Goal: Task Accomplishment & Management: Manage account settings

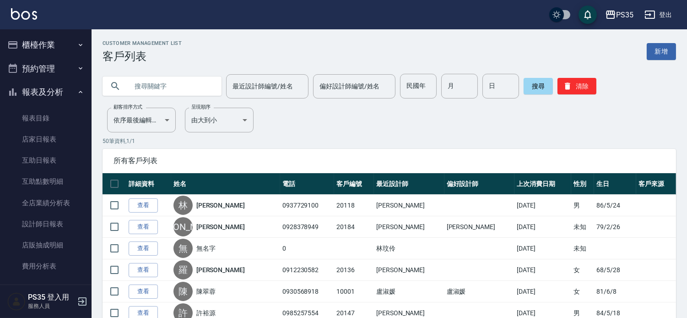
click at [43, 45] on button "櫃檯作業" at bounding box center [46, 45] width 84 height 24
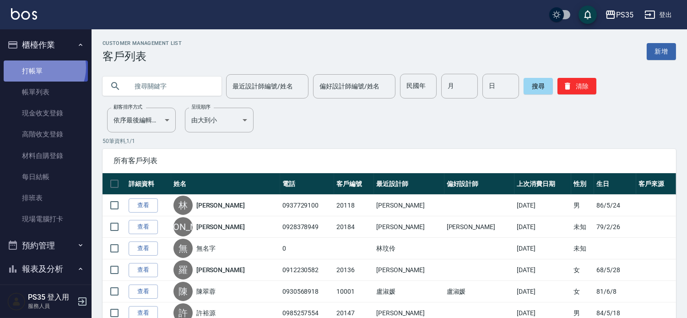
click at [39, 67] on link "打帳單" at bounding box center [46, 70] width 84 height 21
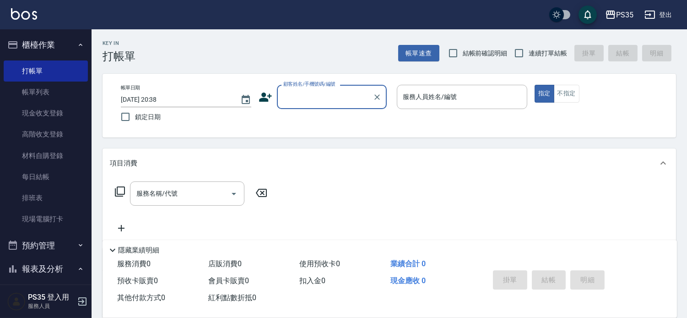
click at [314, 99] on input "顧客姓名/手機號碼/編號" at bounding box center [325, 97] width 88 height 16
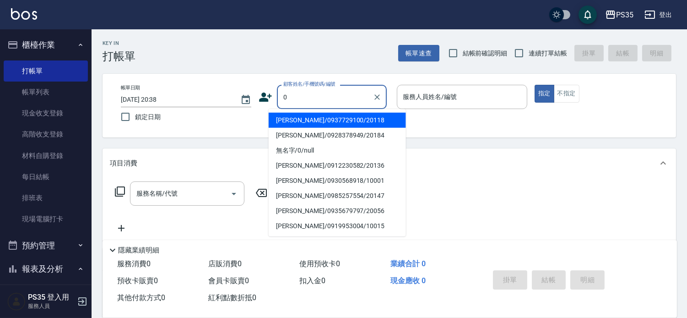
type input "0"
type input "[PERSON_NAME]/0937729100/20118"
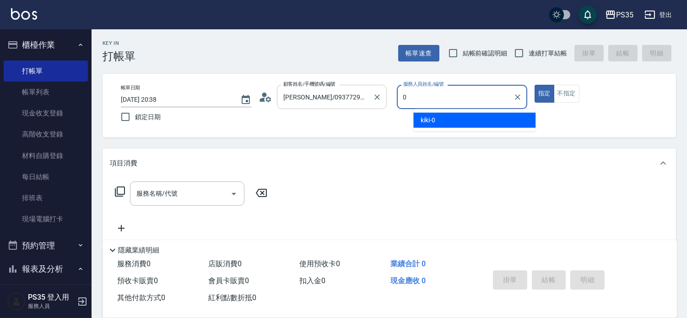
type input "0"
type button "true"
type input "kiki-0"
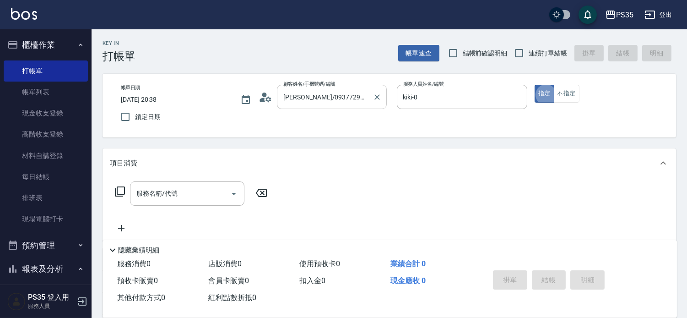
type input "無名字/0/null"
click at [575, 95] on button "不指定" at bounding box center [567, 94] width 26 height 18
click at [144, 197] on div "服務名稱/代號 服務名稱/代號" at bounding box center [187, 193] width 115 height 24
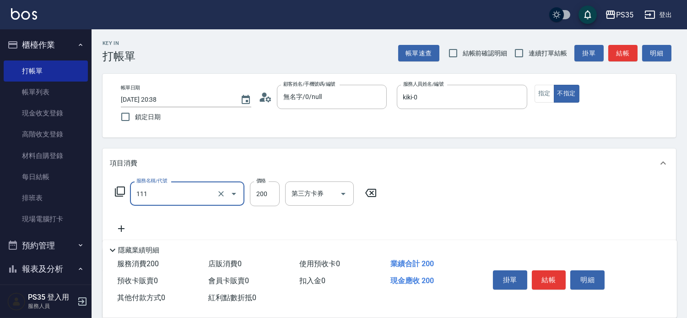
type input "200(111)"
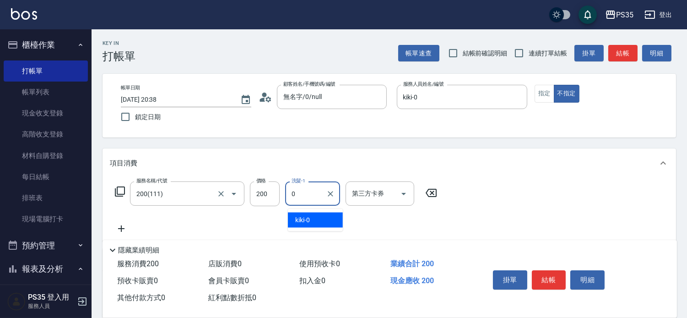
type input "kiki-0"
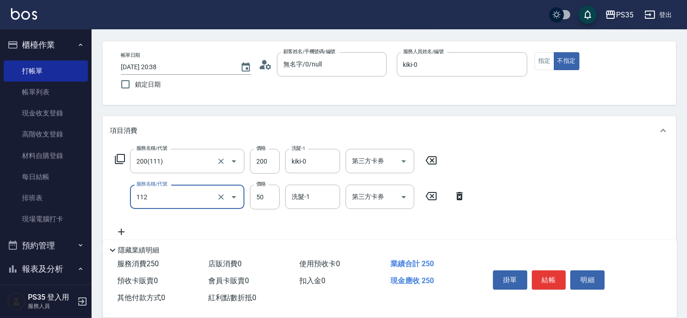
scroll to position [51, 0]
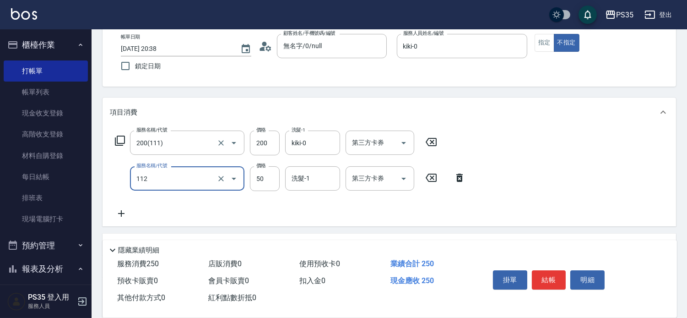
type input "精油50(112)"
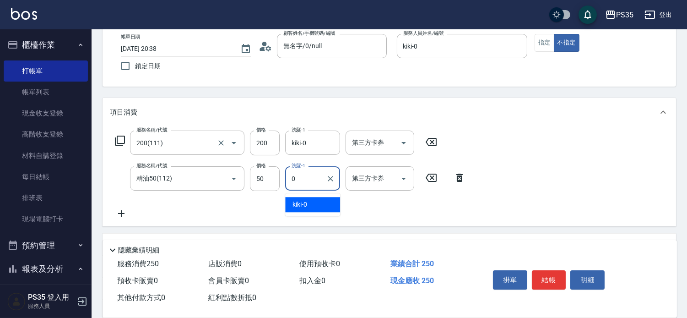
type input "kiki-0"
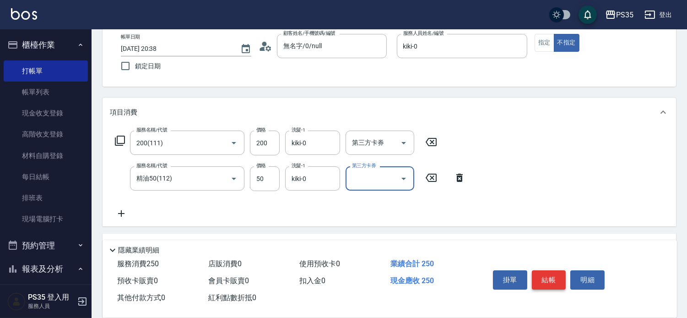
click at [543, 270] on button "結帳" at bounding box center [549, 279] width 34 height 19
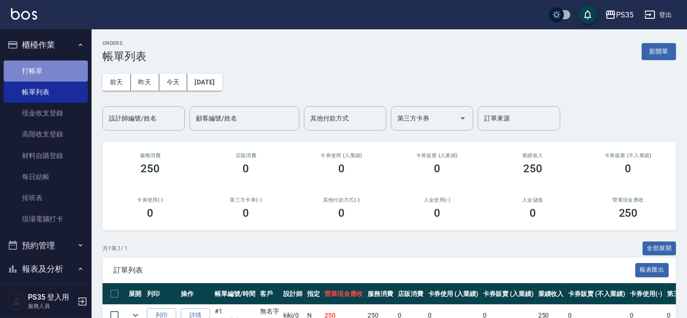
click at [46, 70] on link "打帳單" at bounding box center [46, 70] width 84 height 21
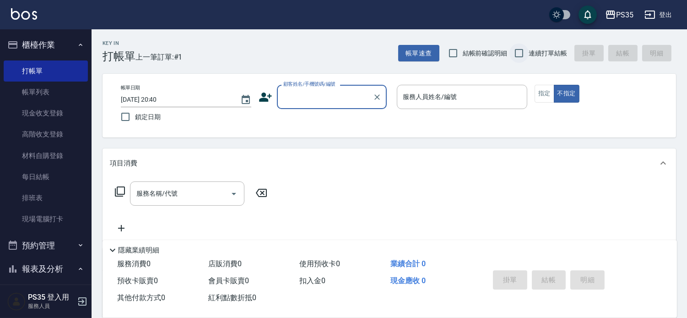
click at [517, 51] on input "連續打單結帳" at bounding box center [519, 53] width 19 height 19
checkbox input "true"
click at [335, 90] on input "顧客姓名/手機號碼/編號" at bounding box center [325, 97] width 88 height 16
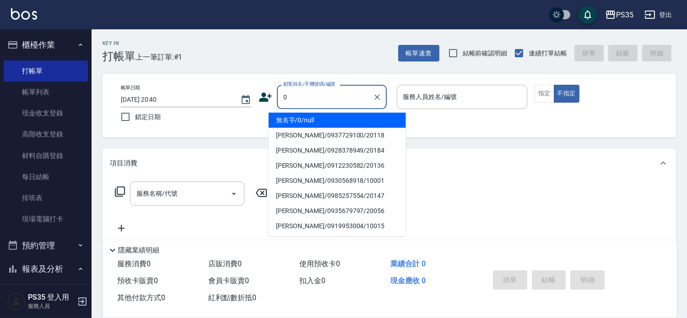
type input "0"
type input "無名字/0/null"
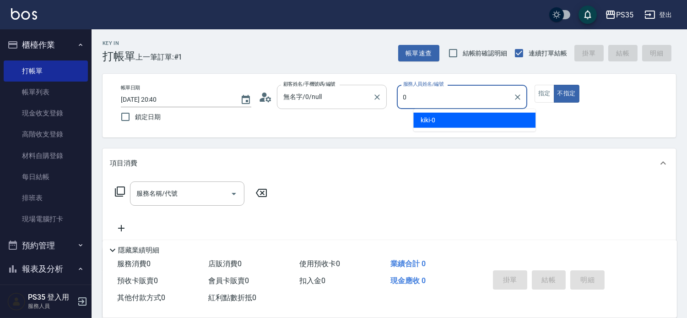
type input "kiki-0"
type button "false"
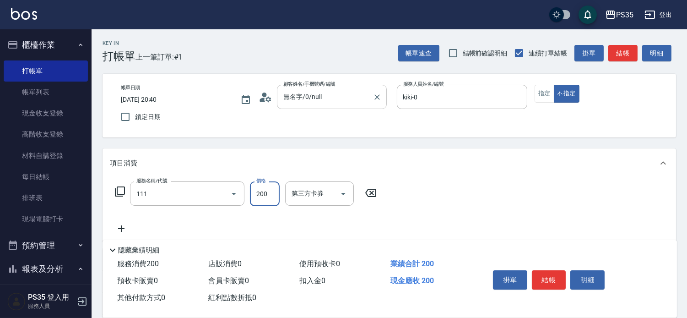
type input "200(111)"
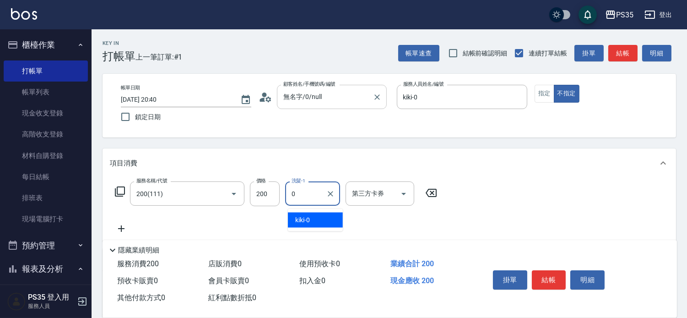
type input "kiki-0"
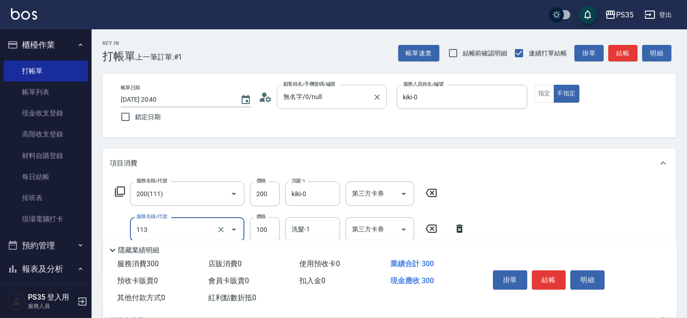
scroll to position [51, 0]
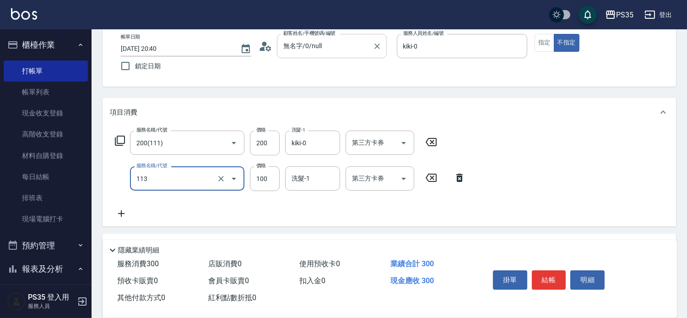
type input "瞬護100(113)"
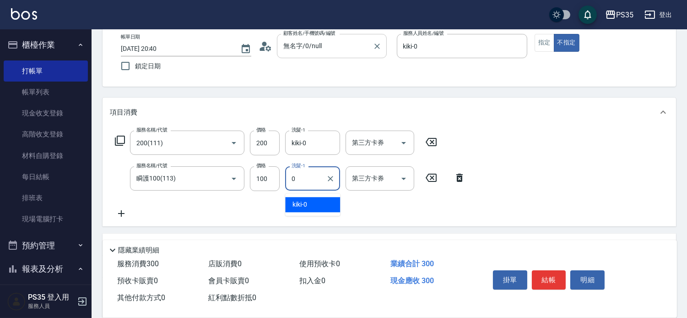
type input "kiki-0"
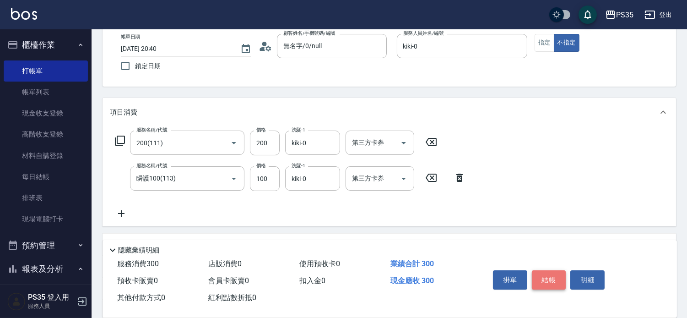
click at [559, 270] on button "結帳" at bounding box center [549, 279] width 34 height 19
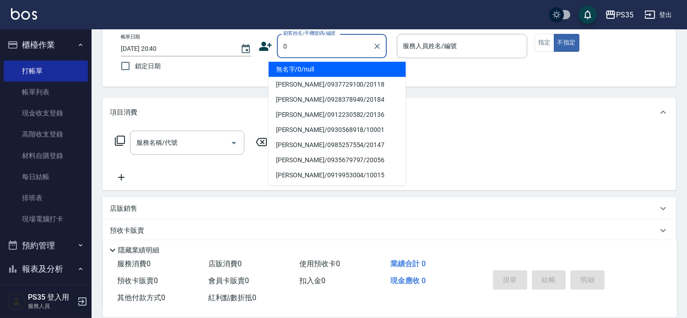
type input "0"
type input "無名字/0/null"
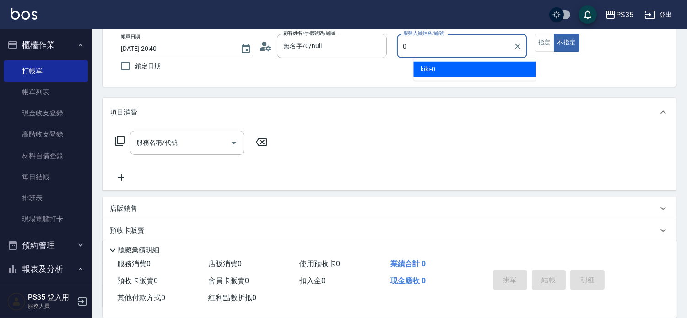
type input "kiki-0"
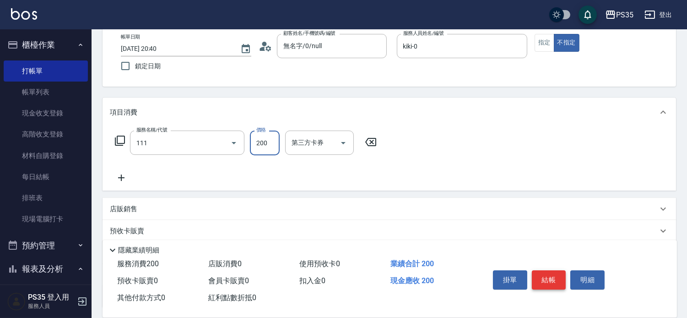
type input "200(111)"
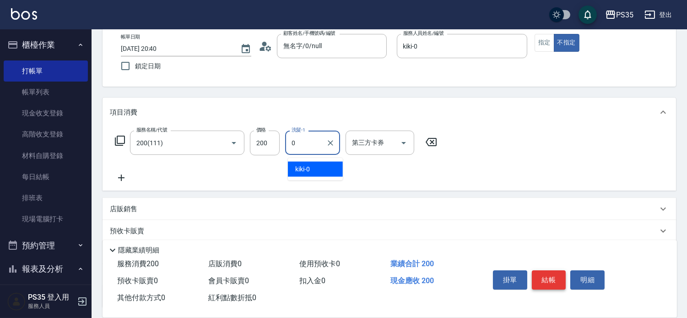
type input "kiki-0"
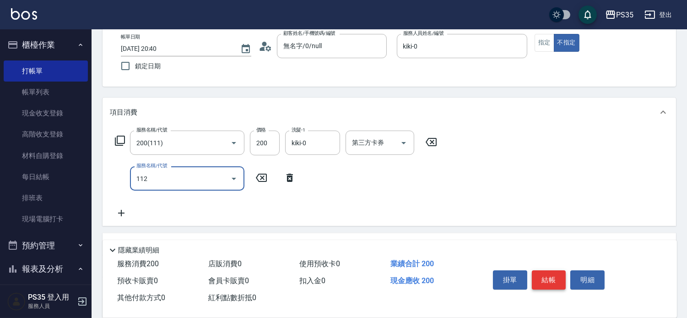
type input "精油50(112)"
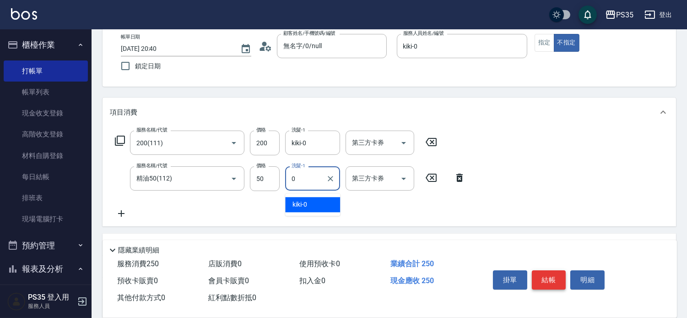
type input "kiki-0"
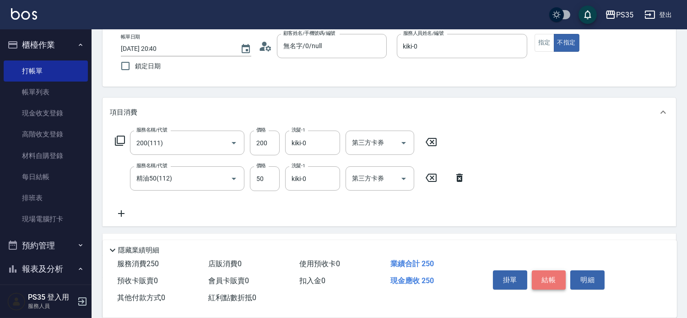
click at [559, 270] on button "結帳" at bounding box center [549, 279] width 34 height 19
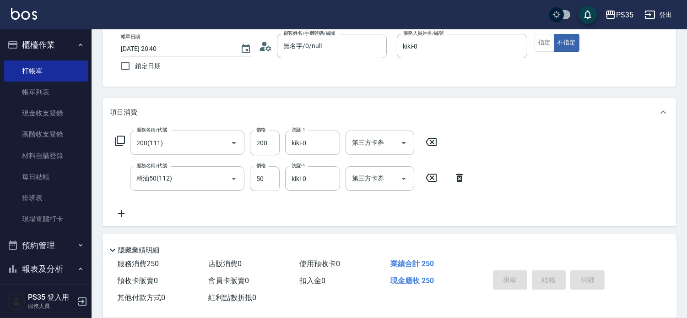
type input "[DATE] 20:41"
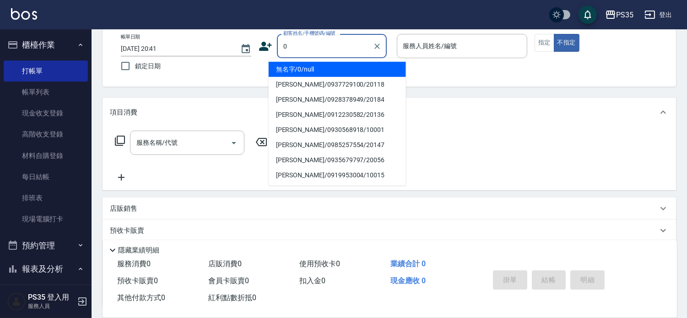
type input "無名字/0/null"
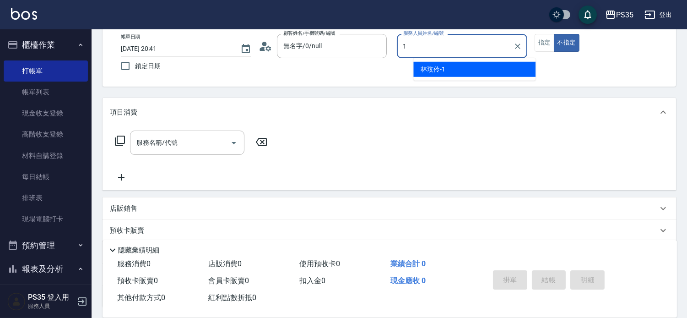
type input "林玟伶-1"
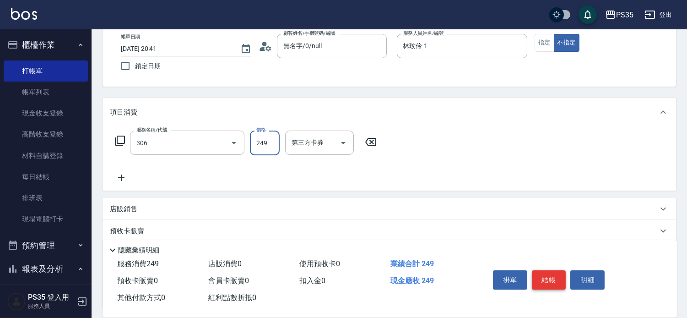
type input "剪髮(306)"
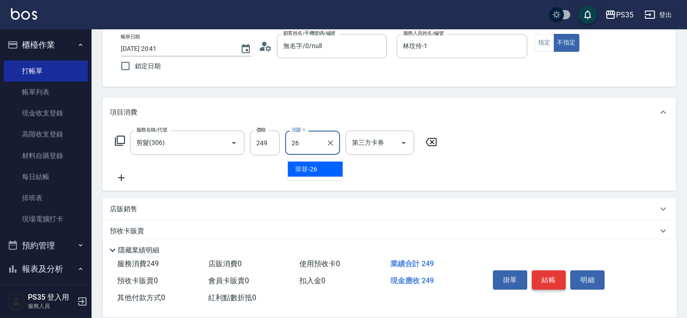
type input "菲菲-26"
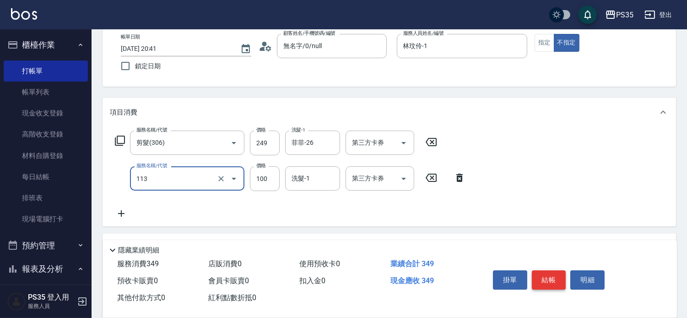
type input "瞬護100(113)"
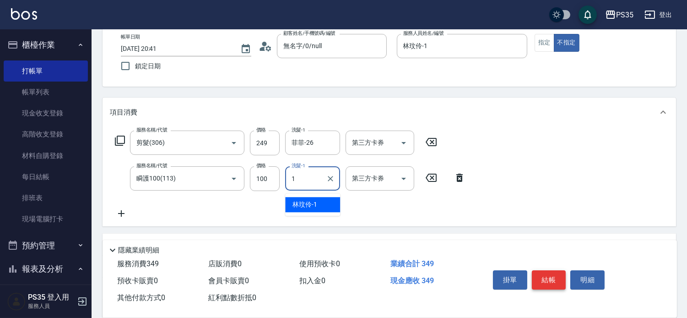
type input "林玟伶-1"
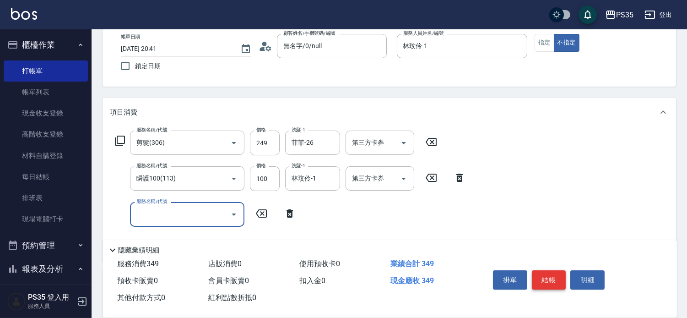
click at [559, 270] on button "結帳" at bounding box center [549, 279] width 34 height 19
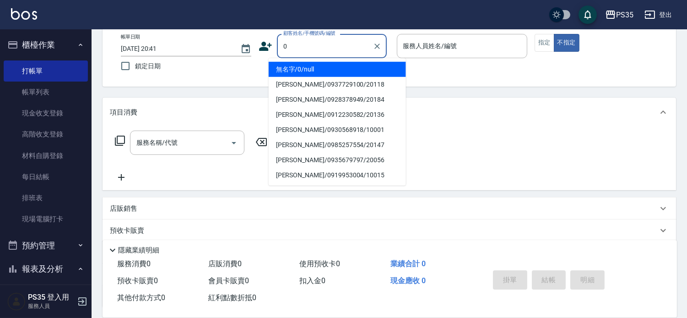
type input "0"
type input "無名字/0/null"
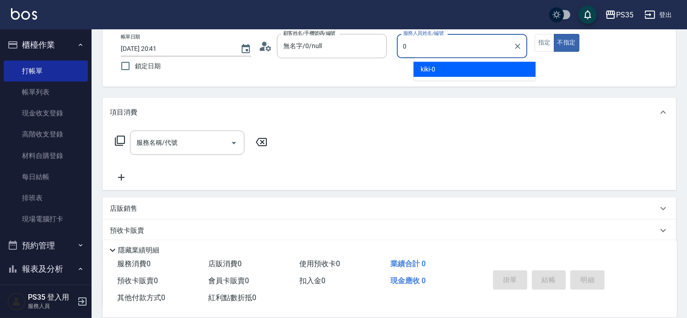
type input "kiki-0"
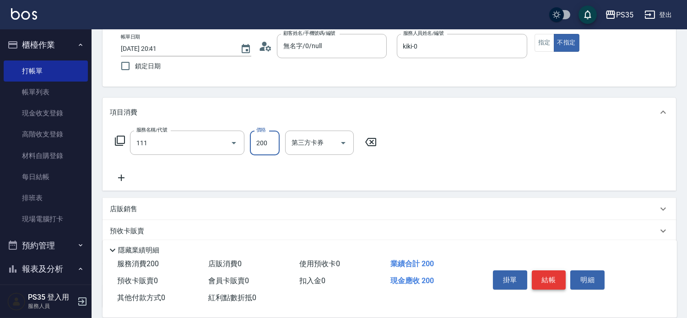
type input "200(111)"
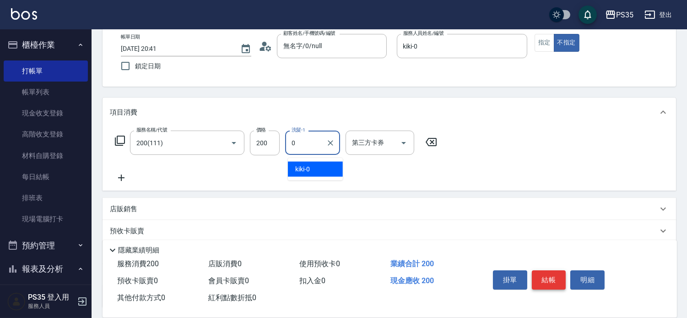
type input "kiki-0"
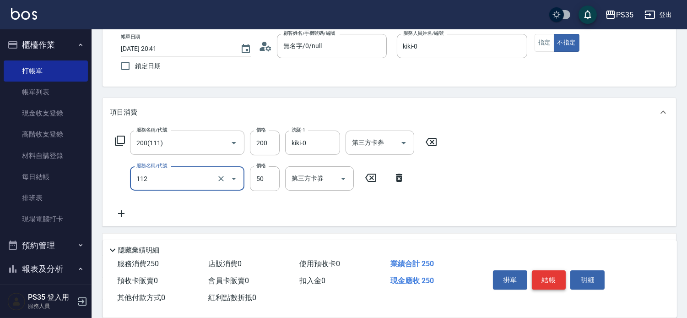
type input "精油50(112)"
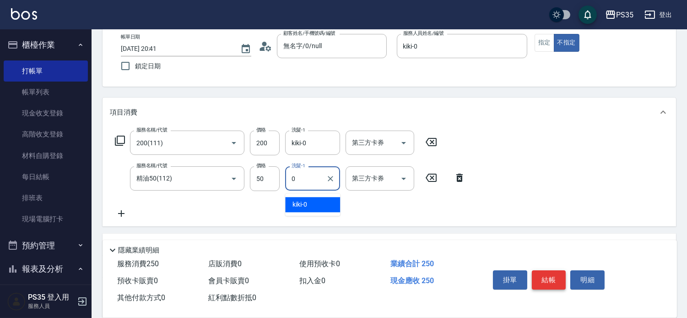
type input "kiki-0"
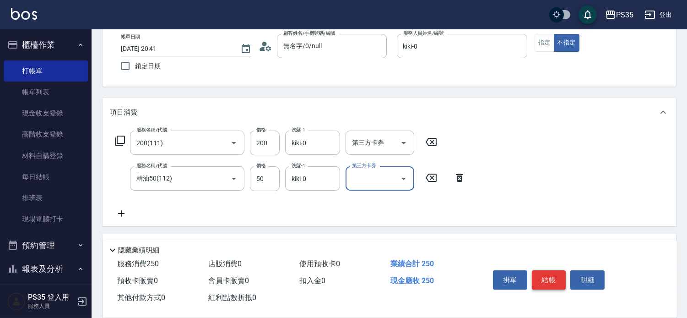
click at [559, 270] on button "結帳" at bounding box center [549, 279] width 34 height 19
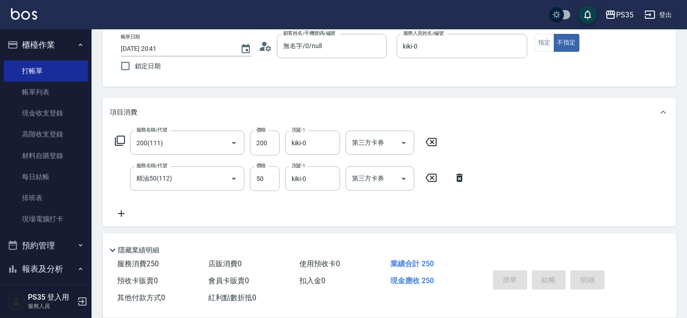
type input "[DATE] 20:42"
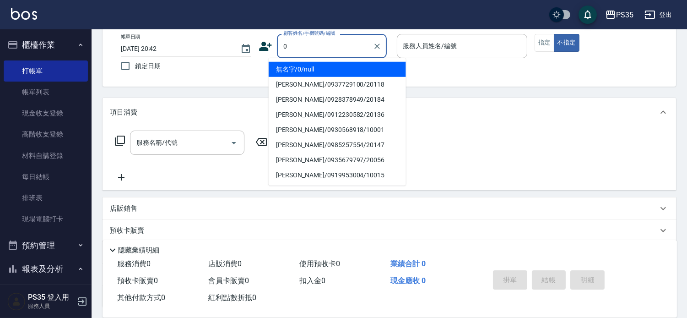
type input "0"
type input "1"
type input "無名字/0/null"
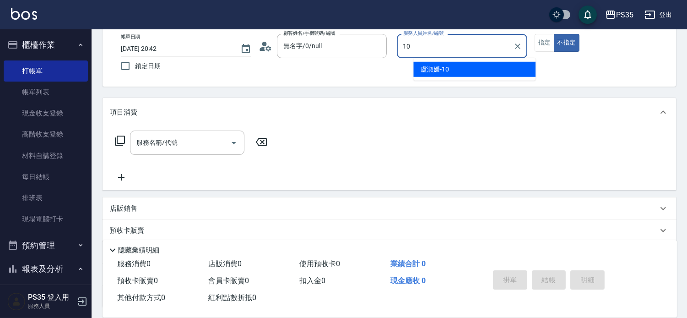
type input "[PERSON_NAME]-10"
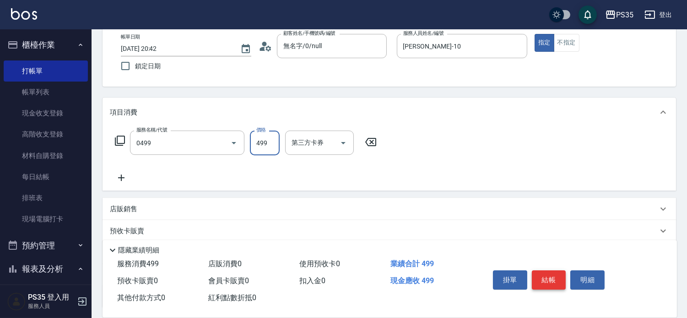
type input "[PERSON_NAME]499(0499)"
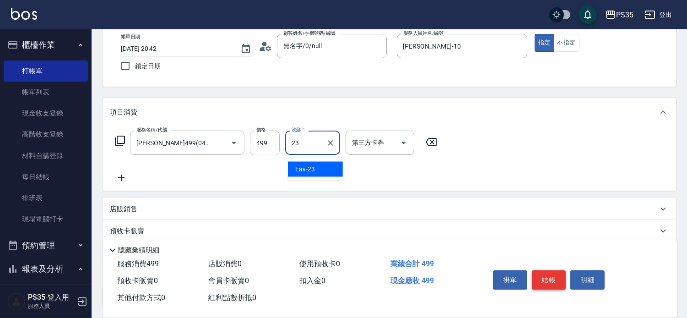
type input "Eav-23"
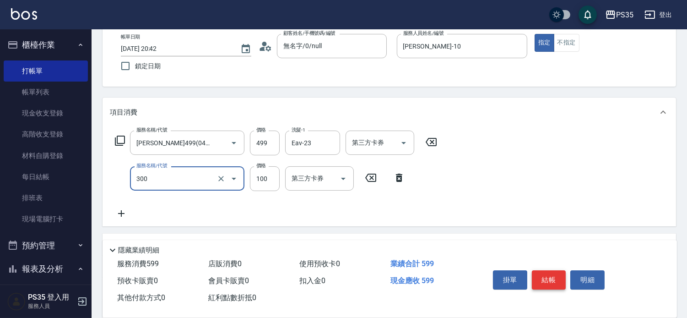
type input "剪髮(300)"
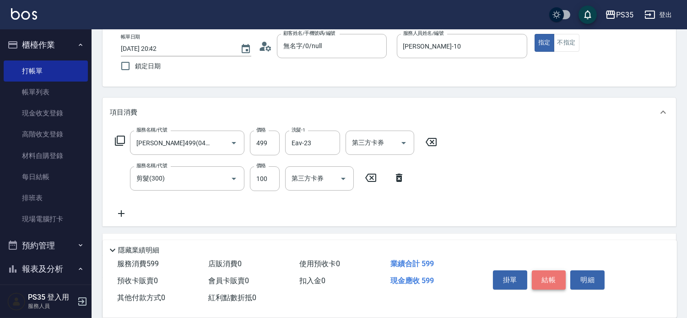
click at [559, 270] on button "結帳" at bounding box center [549, 279] width 34 height 19
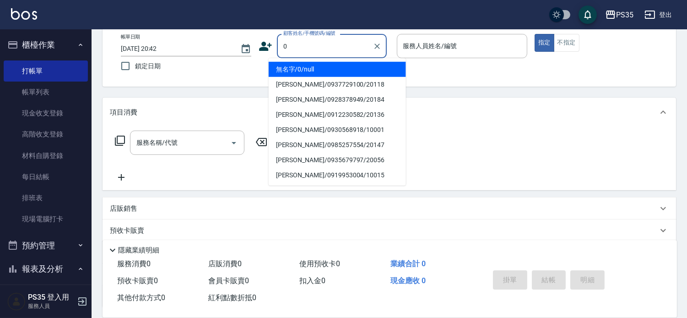
type input "0"
type input "1"
type input "無名字/0/null"
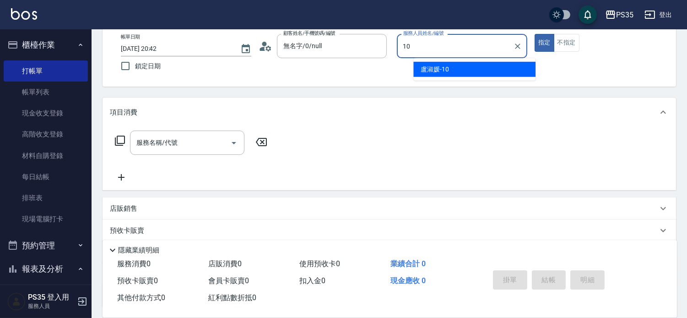
type input "10"
type button "true"
type input "[PERSON_NAME]-10"
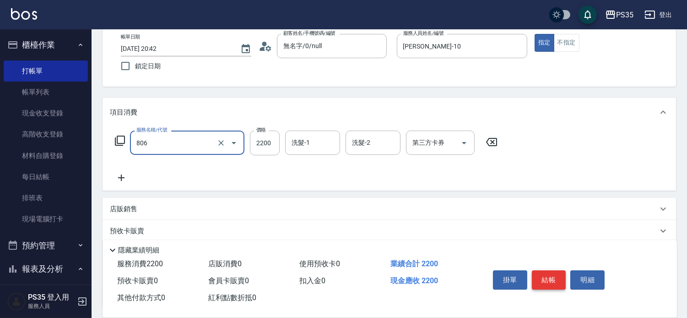
type input "染B(806)"
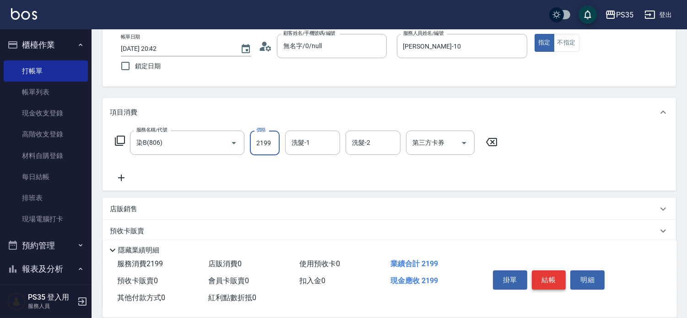
type input "2199"
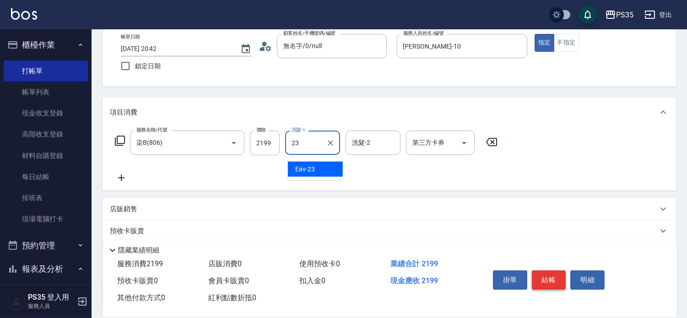
type input "Eav-23"
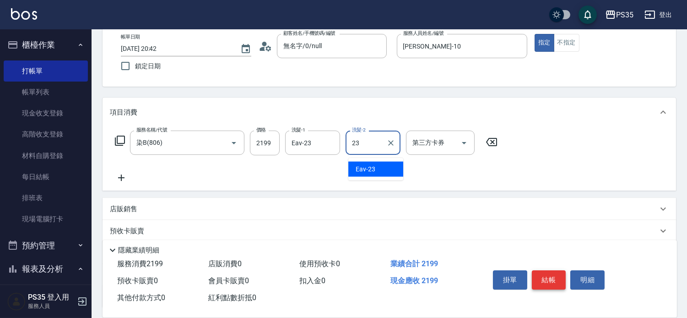
type input "Eav-23"
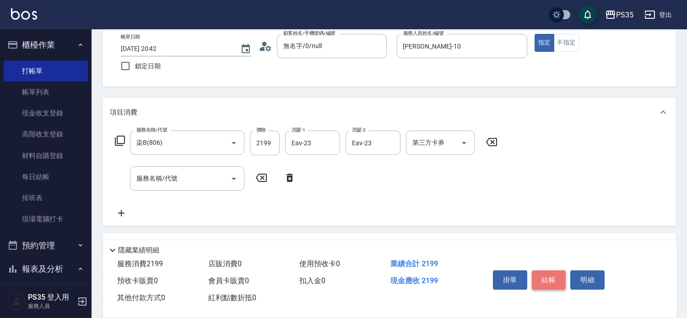
click at [559, 270] on button "結帳" at bounding box center [549, 279] width 34 height 19
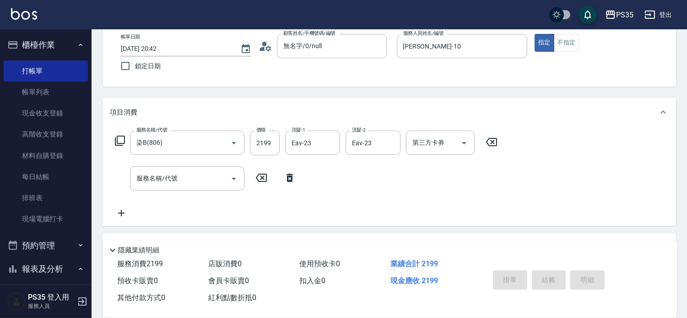
type input "[DATE] 20:43"
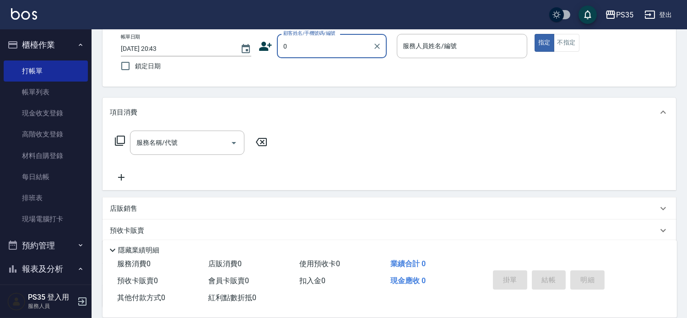
type input "0"
type input "無名字/0/null"
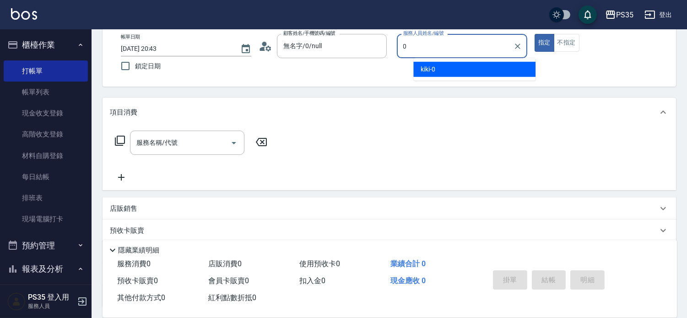
type input "kiki-0"
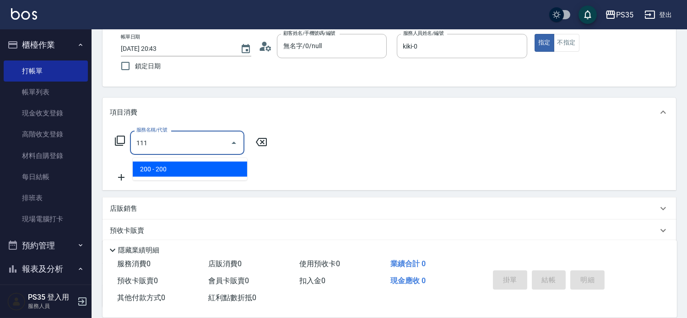
type input "200(111)"
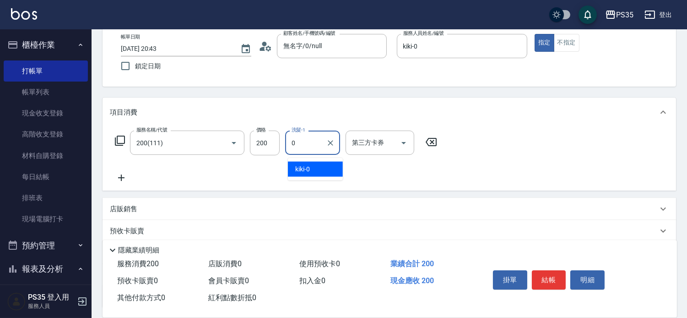
type input "kiki-0"
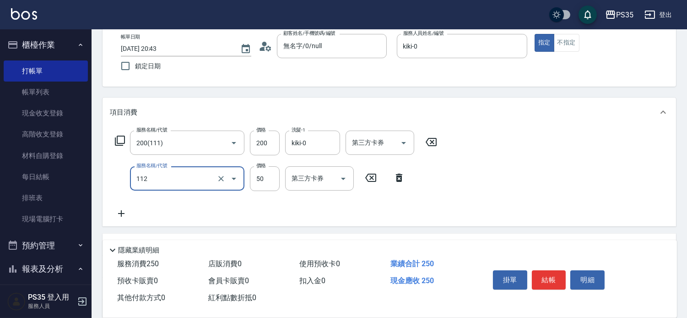
type input "精油50(112)"
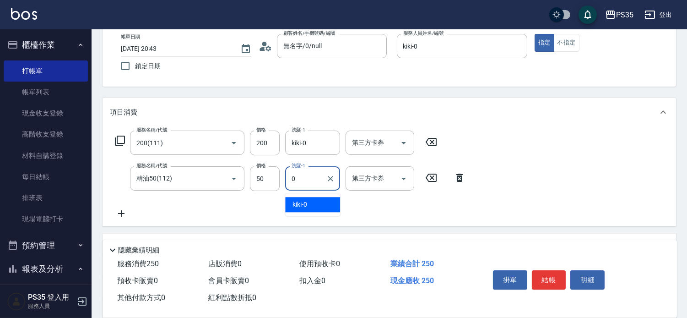
type input "kiki-0"
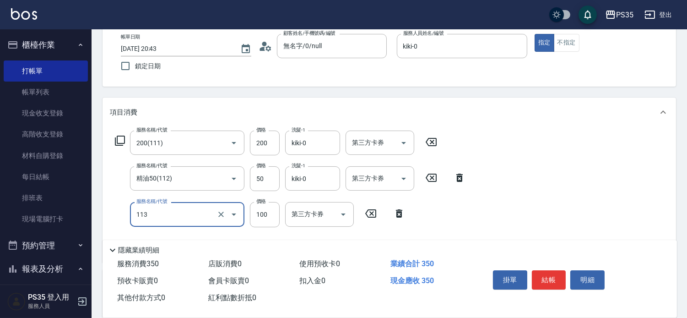
type input "瞬護100(113)"
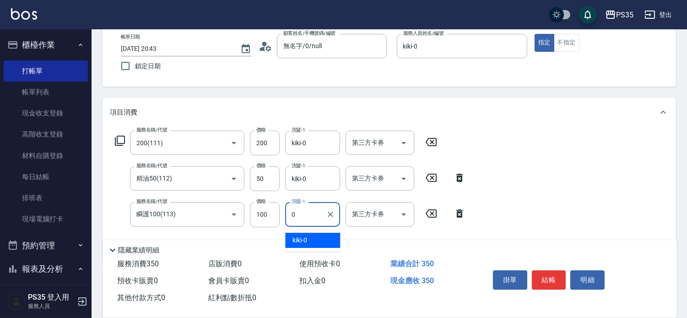
type input "kiki-0"
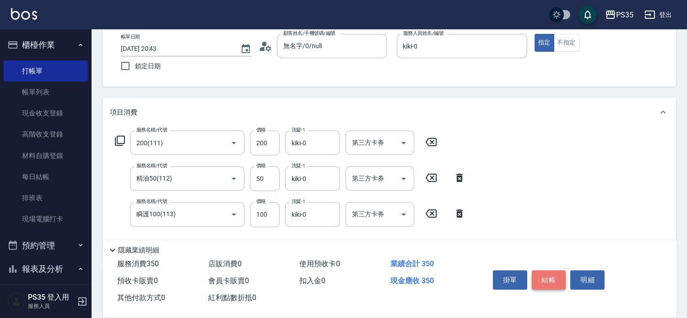
click at [545, 270] on button "結帳" at bounding box center [549, 279] width 34 height 19
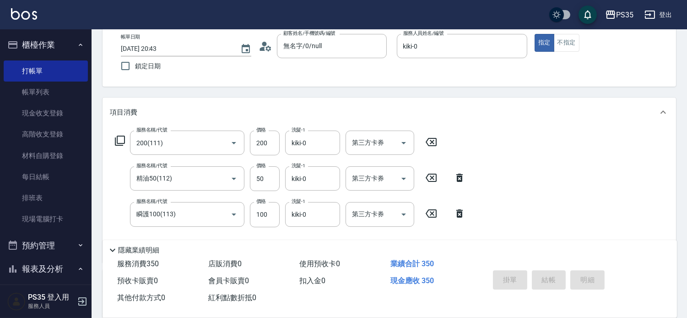
type input "[DATE] 20:44"
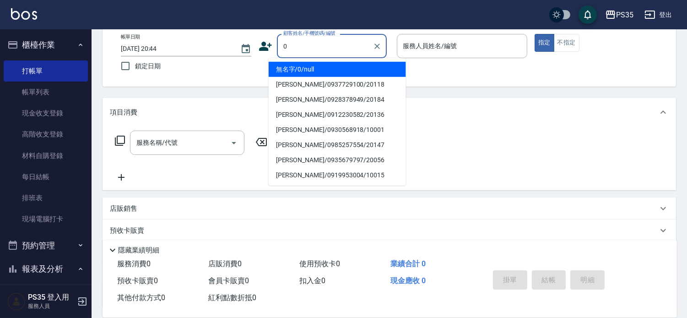
type input "0"
type input "無名字/0/null"
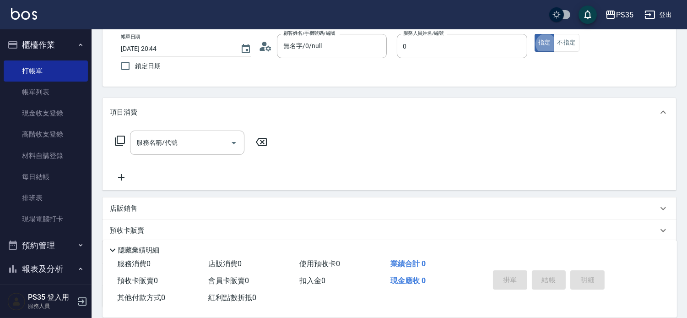
type input "kiki-0"
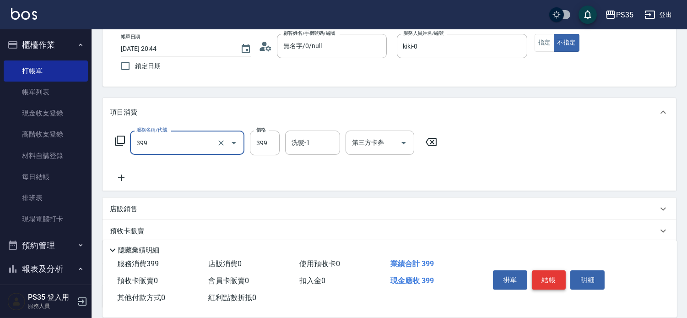
type input "接髮洗(399)"
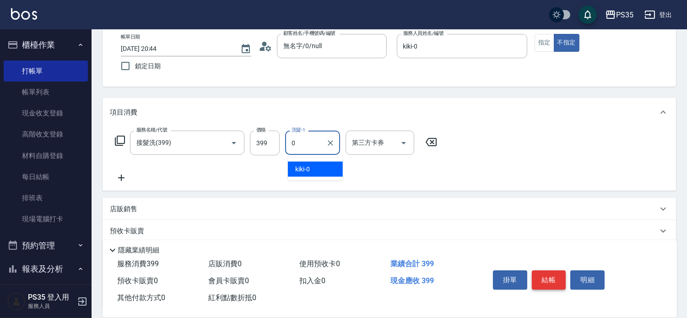
type input "kiki-0"
click at [433, 143] on icon at bounding box center [431, 141] width 23 height 11
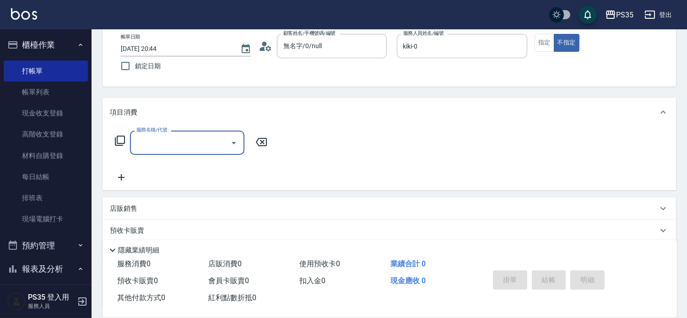
click at [199, 147] on input "服務名稱/代號" at bounding box center [180, 143] width 93 height 16
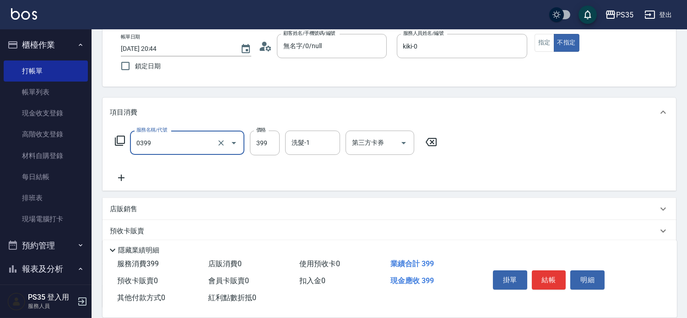
type input "海鹽399(0399)"
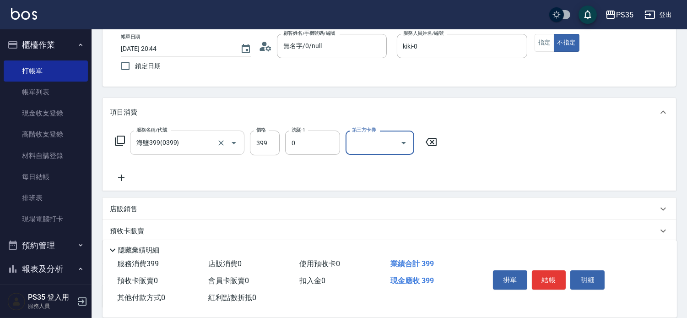
type input "kiki-0"
click at [559, 270] on button "結帳" at bounding box center [549, 279] width 34 height 19
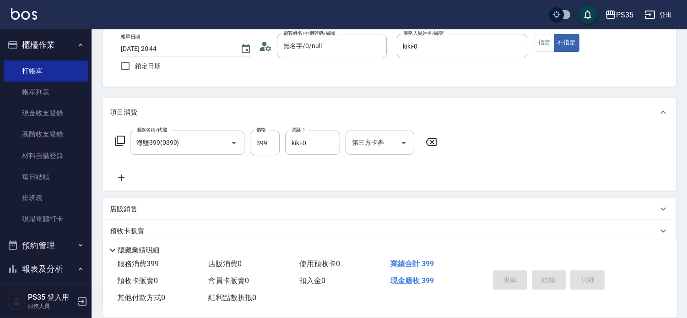
type input "[DATE] 20:45"
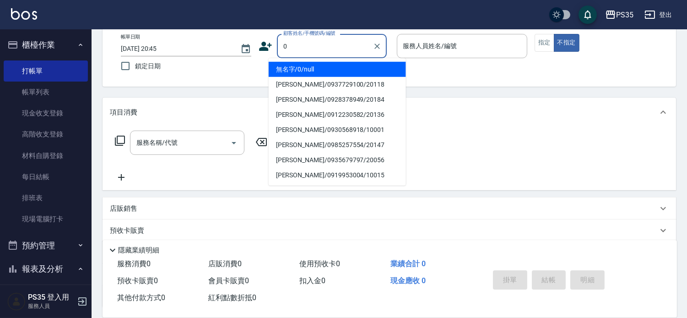
type input "0"
type input "2"
type input "無名字/0/null"
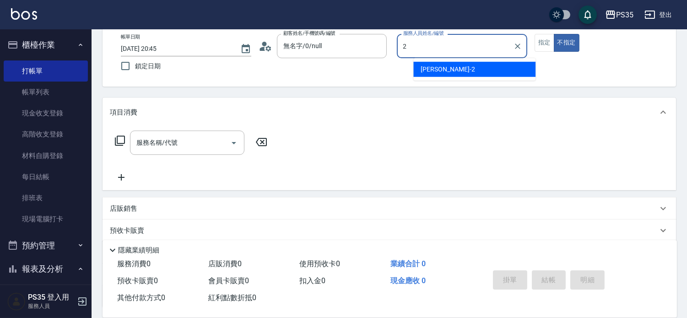
type input "[PERSON_NAME]-2"
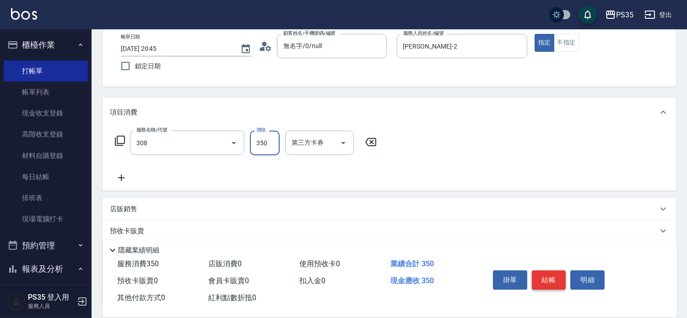
type input "洗+剪(308)"
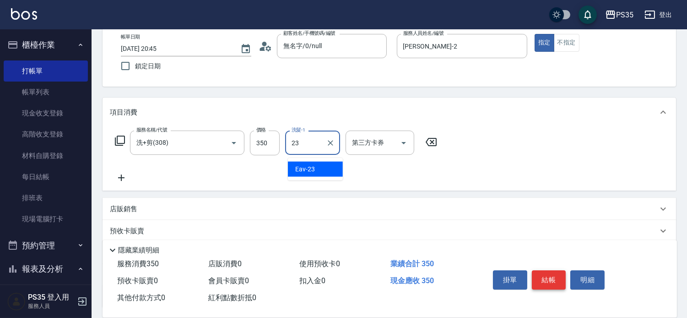
type input "Eav-23"
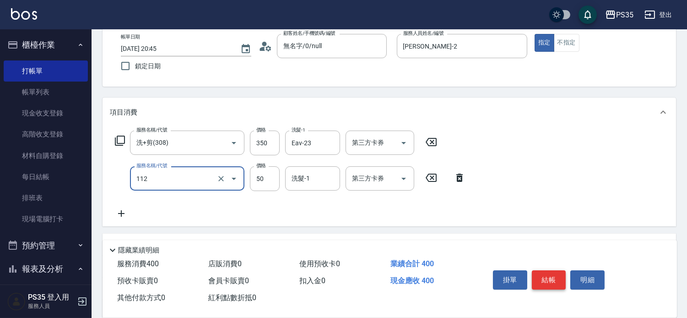
type input "精油50(112)"
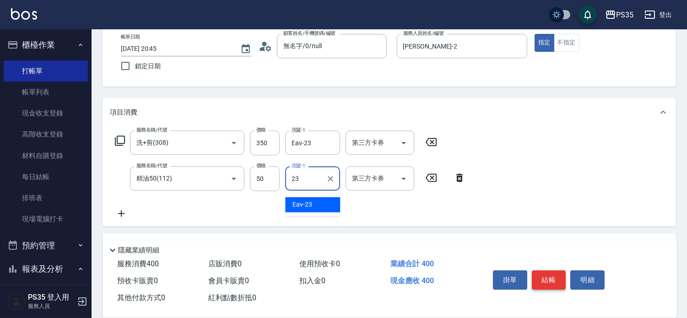
type input "Eav-23"
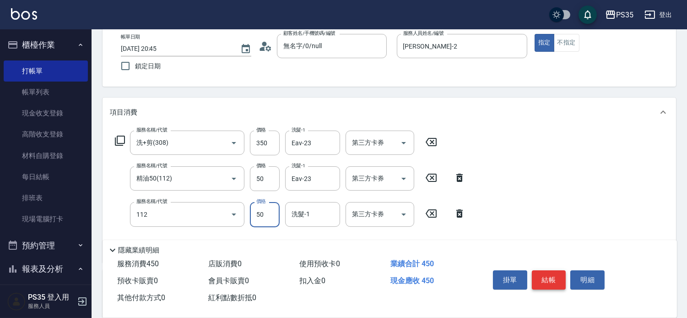
type input "精油50(112)"
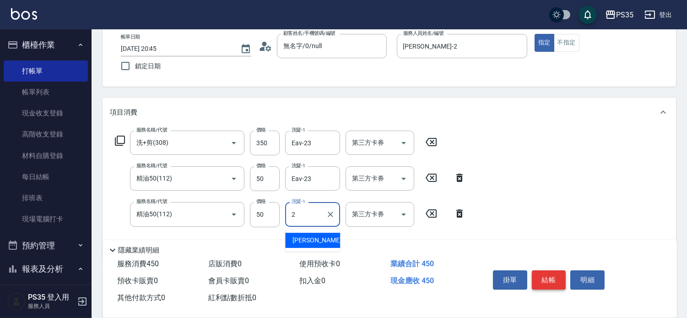
type input "[PERSON_NAME]-2"
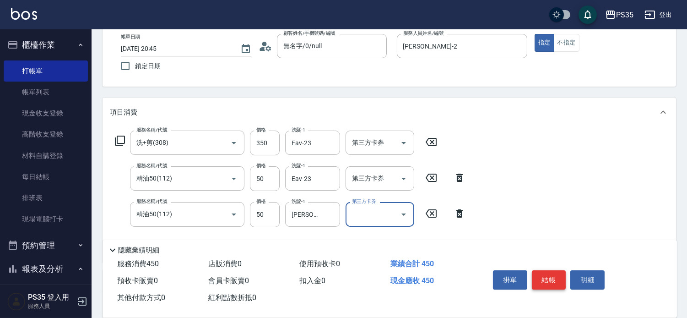
click at [559, 270] on button "結帳" at bounding box center [549, 279] width 34 height 19
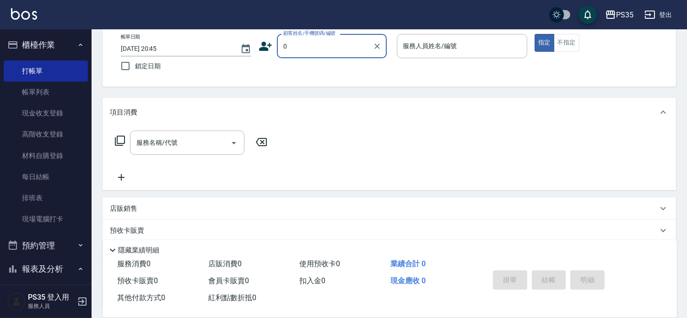
type input "0"
type input "無名字/0/null"
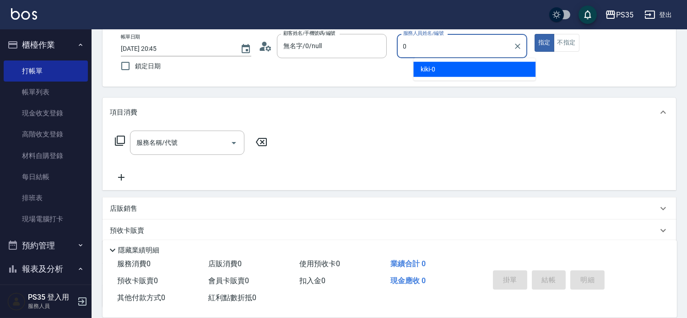
type input "kiki-0"
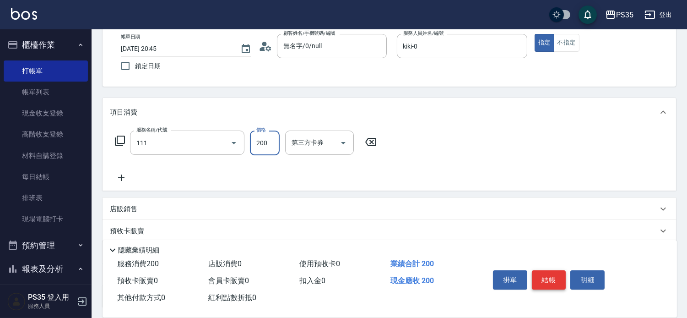
type input "200(111)"
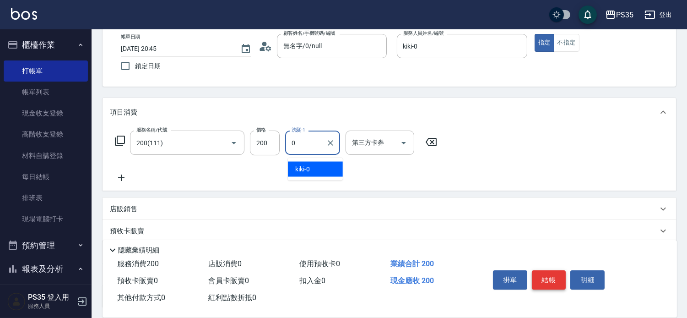
type input "kiki-0"
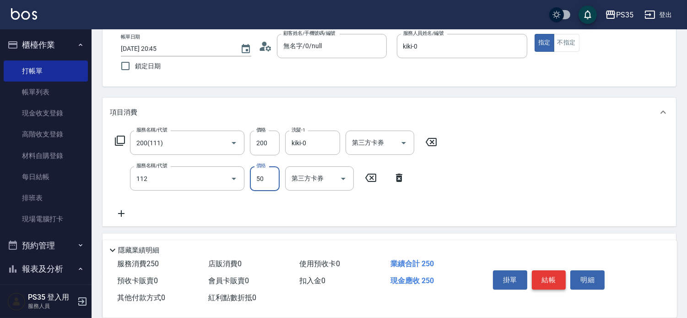
type input "精油50(112)"
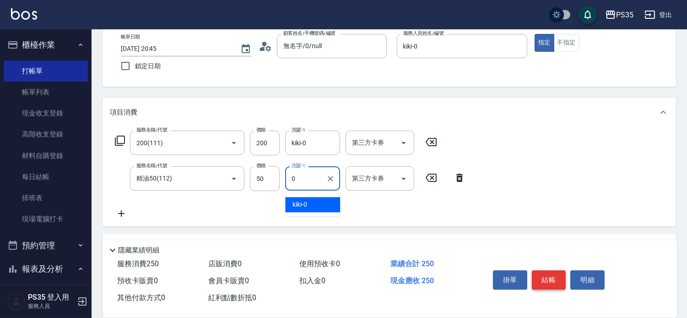
type input "kiki-0"
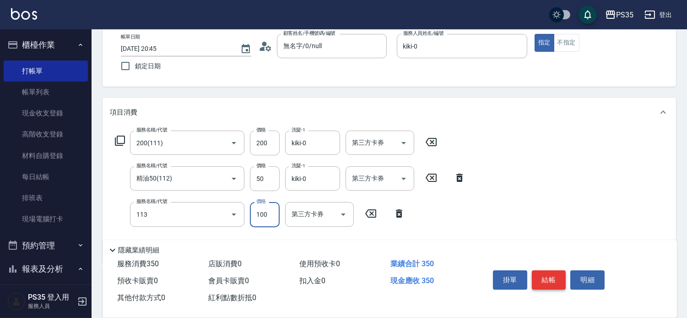
type input "瞬護100(113)"
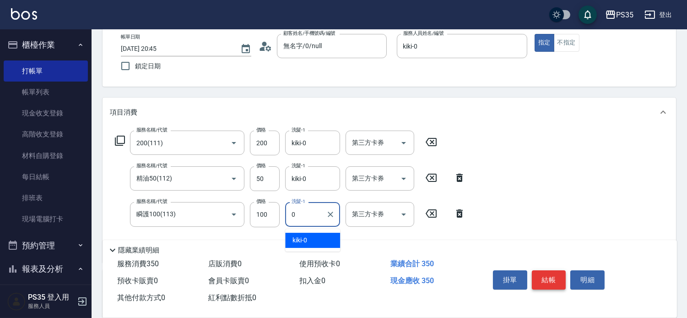
type input "kiki-0"
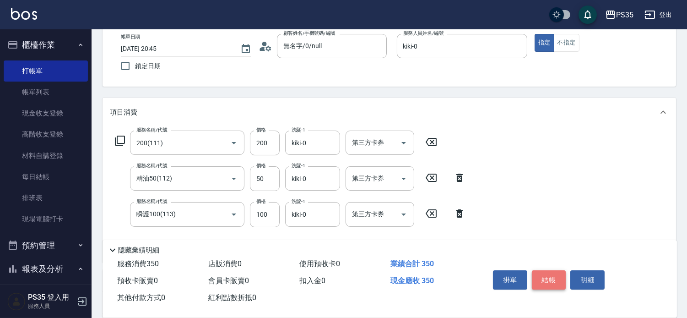
click at [559, 270] on button "結帳" at bounding box center [549, 279] width 34 height 19
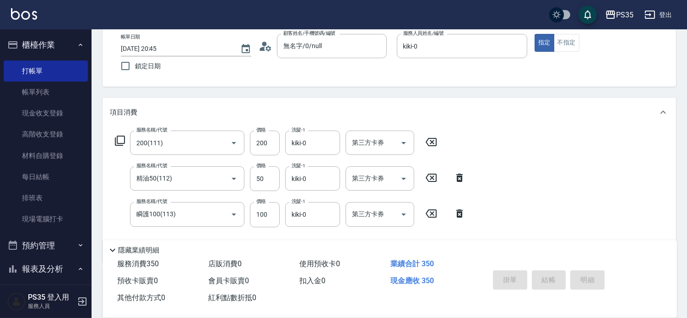
type input "[DATE] 20:46"
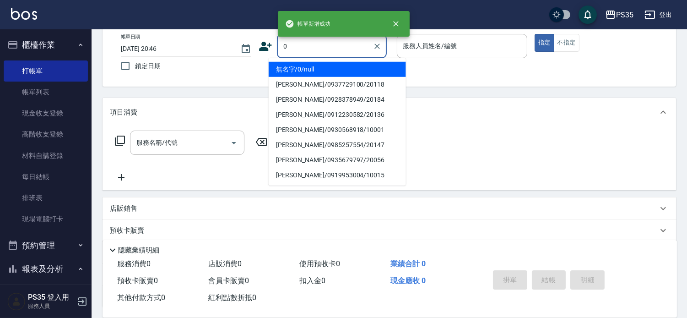
type input "0"
type input "2"
type input "無名字/0/null"
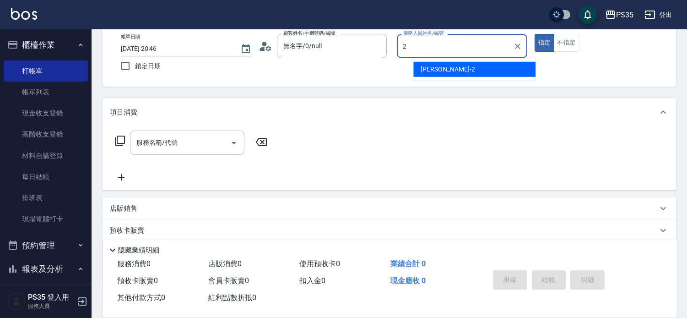
type input "[PERSON_NAME]-2"
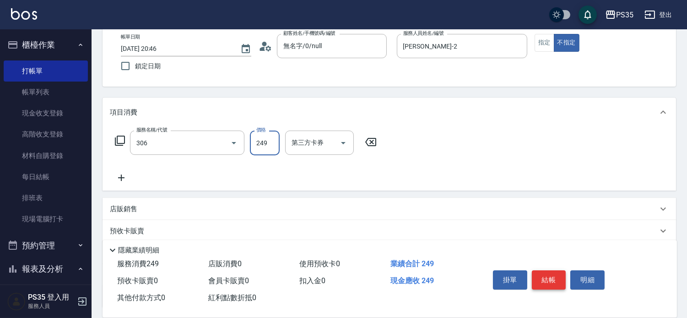
type input "剪髮(306)"
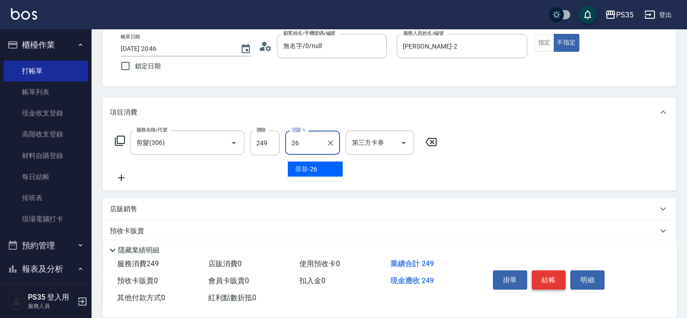
type input "菲菲-26"
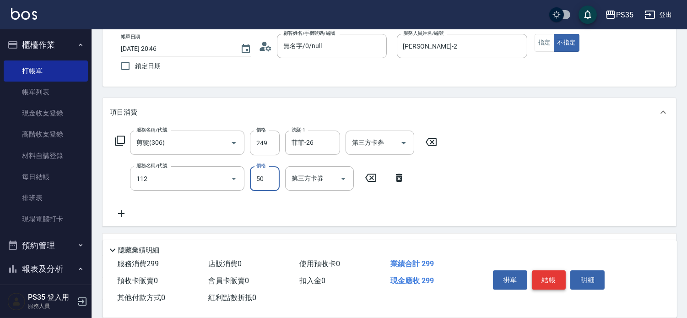
type input "精油50(112)"
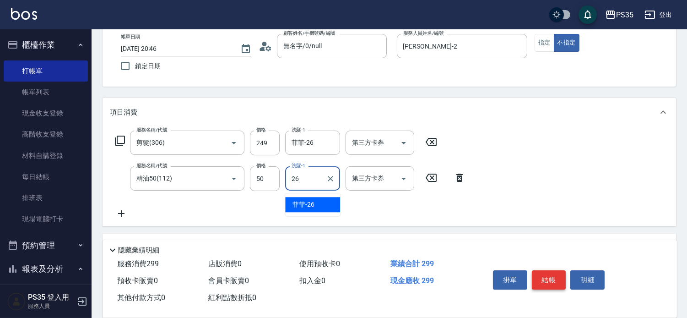
type input "菲菲-26"
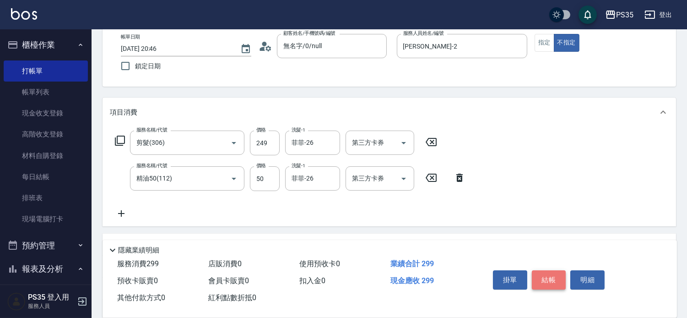
click at [559, 270] on button "結帳" at bounding box center [549, 279] width 34 height 19
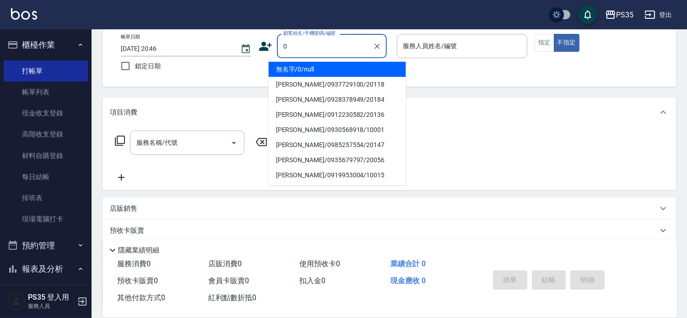
type input "0"
type input "1"
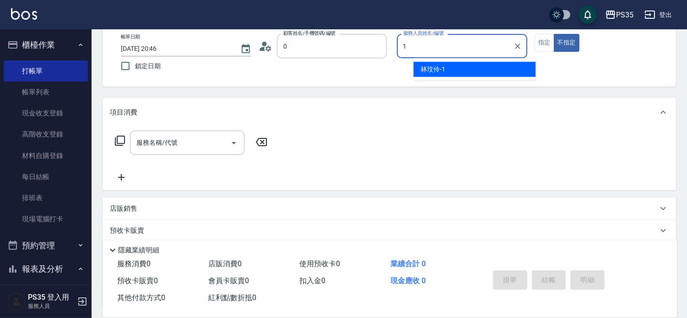
type input "無名字/0/null"
type input "[PERSON_NAME]-10"
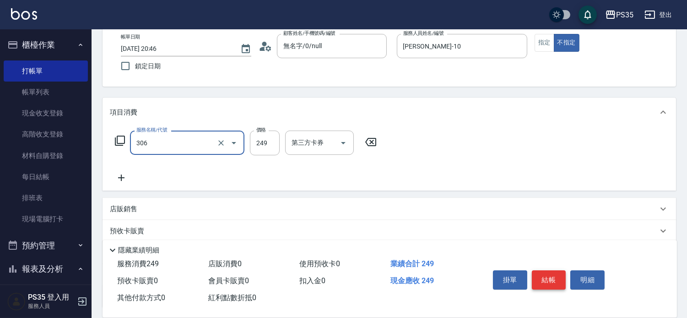
type input "剪髮(306)"
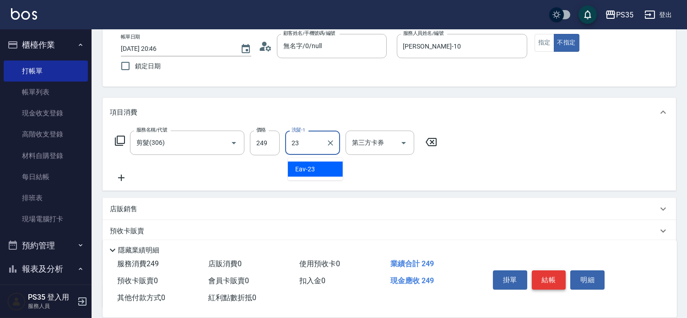
type input "Eav-23"
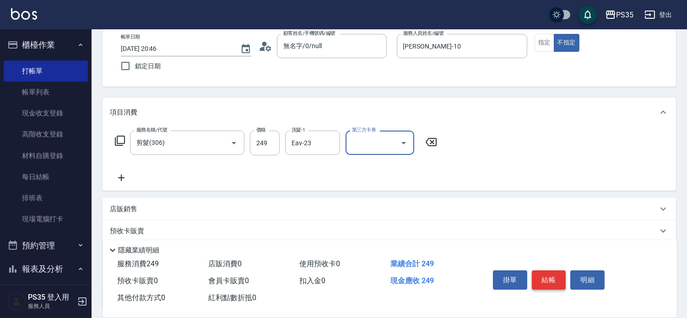
click at [559, 270] on button "結帳" at bounding box center [549, 279] width 34 height 19
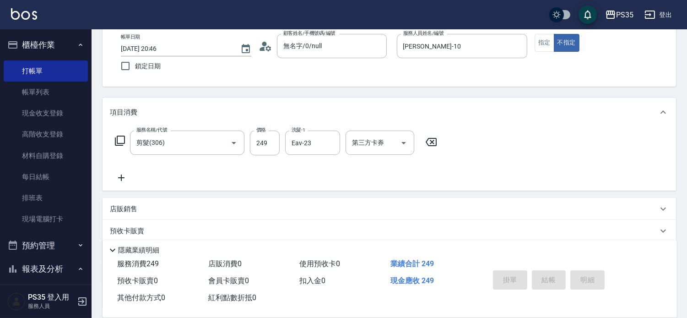
type input "[DATE] 20:47"
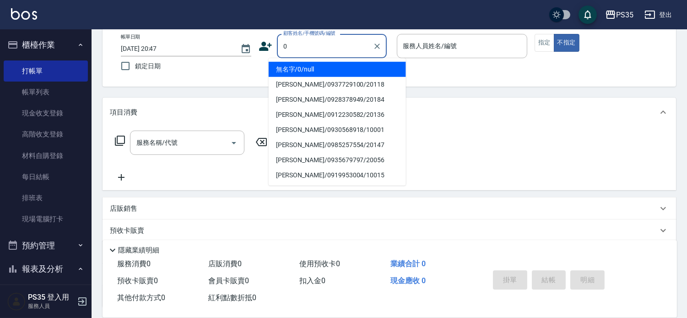
type input "0"
type input "1"
type input "無名字/0/null"
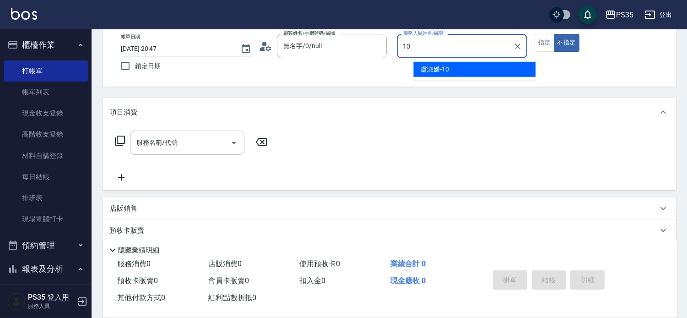
type input "[PERSON_NAME]-10"
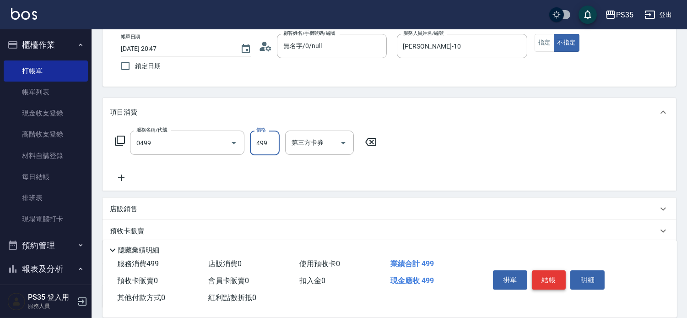
type input "[PERSON_NAME]499(0499)"
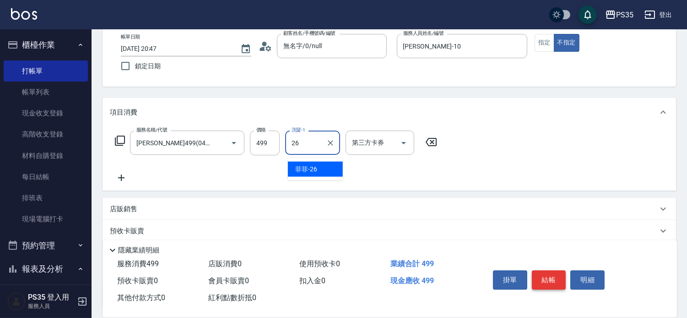
type input "菲菲-26"
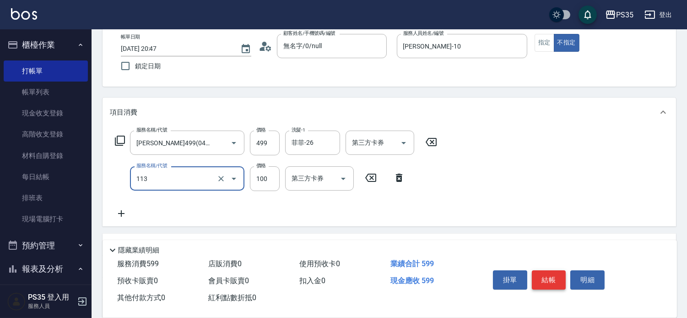
type input "瞬護100(113)"
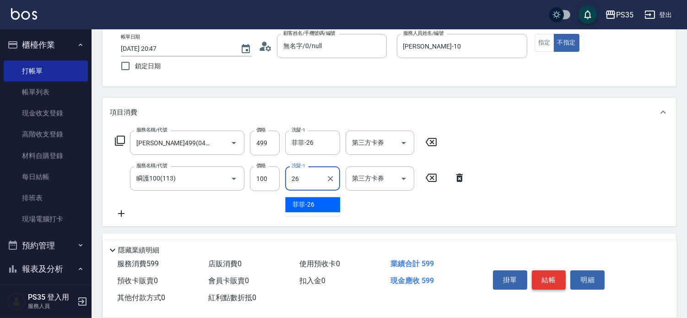
type input "菲菲-26"
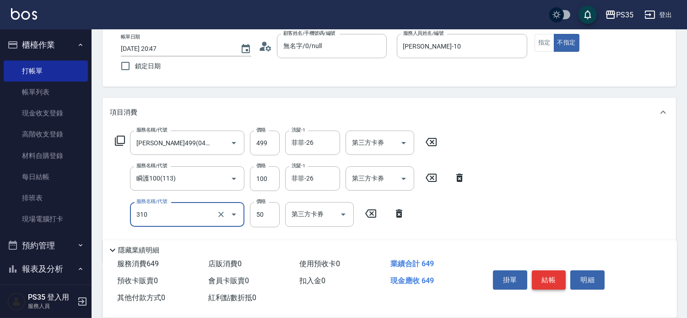
type input "剪瀏海(310)"
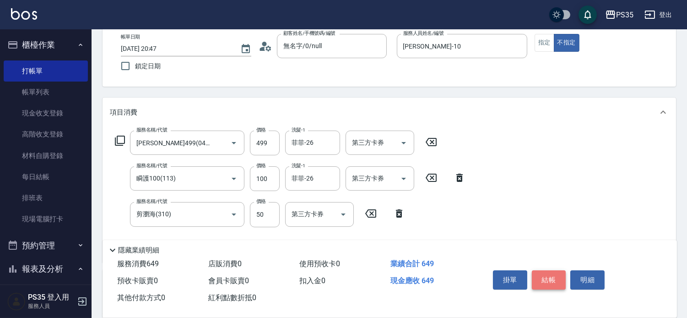
click at [559, 270] on button "結帳" at bounding box center [549, 279] width 34 height 19
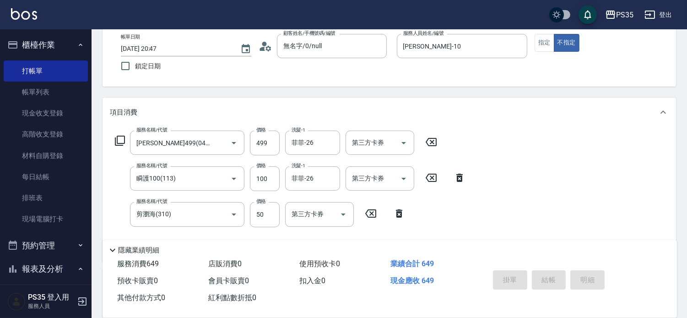
type input "[DATE] 20:48"
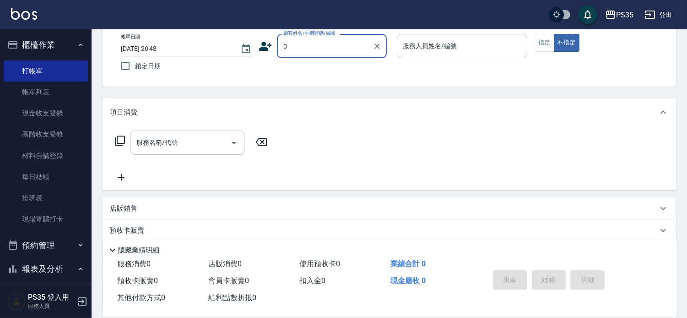
type input "0"
type input "無名字/0/null"
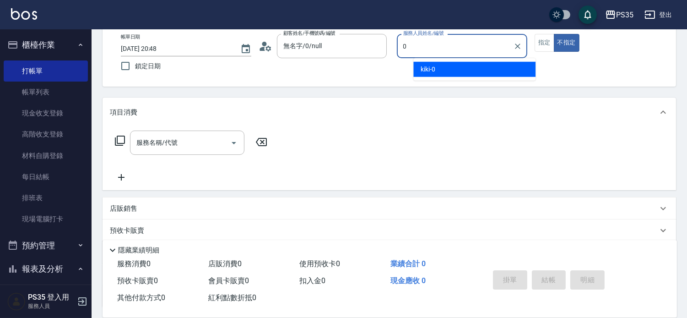
type input "kiki-0"
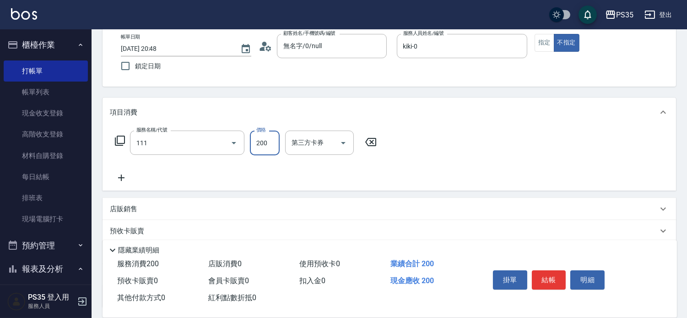
type input "200(111)"
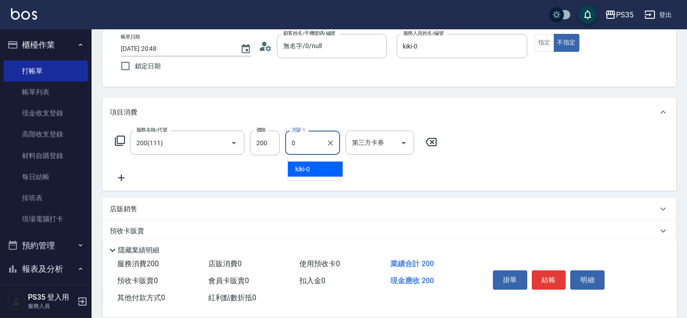
type input "kiki-0"
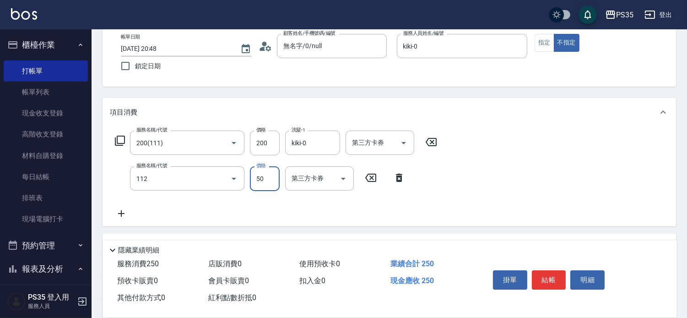
type input "精油50(112)"
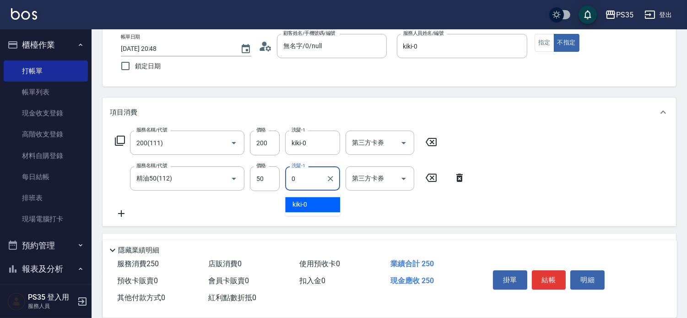
type input "kiki-0"
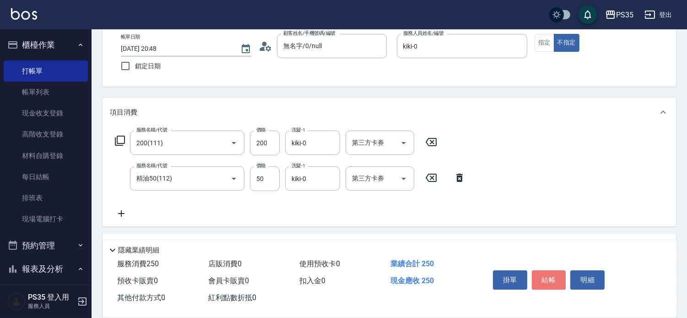
click at [559, 270] on button "結帳" at bounding box center [549, 279] width 34 height 19
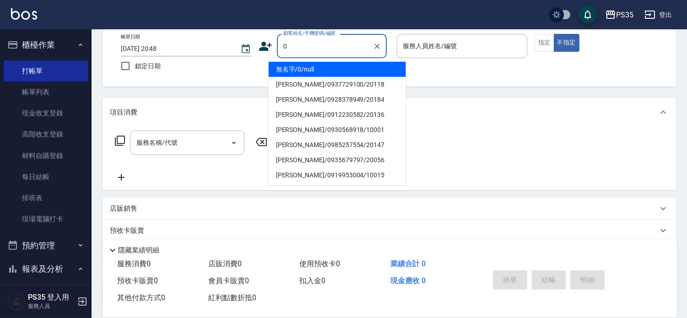
type input "0"
type input "無名字/0/null"
type input "kiki-0"
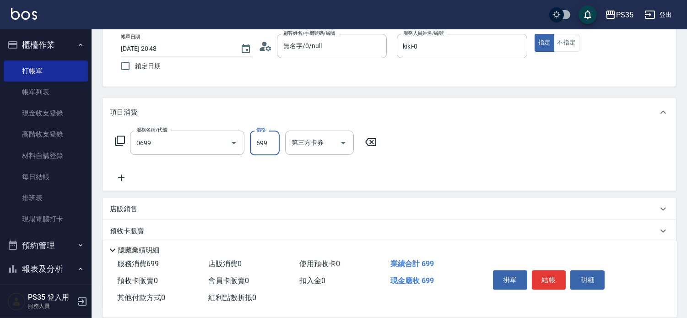
type input "精油SPA(0699)"
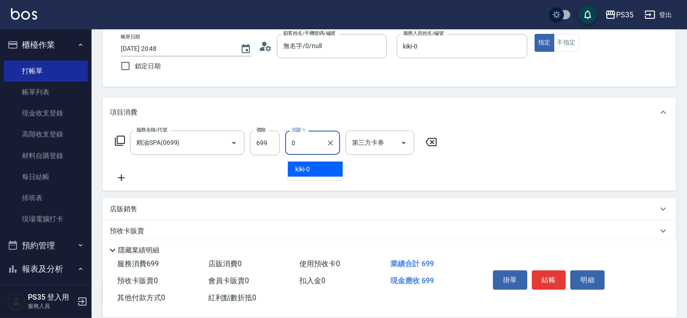
type input "kiki-0"
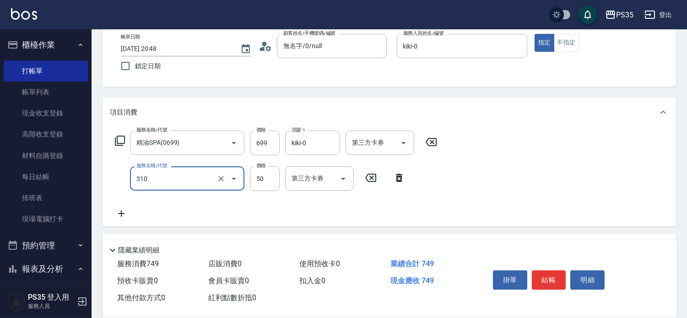
type input "剪瀏海(310)"
click at [559, 270] on button "結帳" at bounding box center [549, 279] width 34 height 19
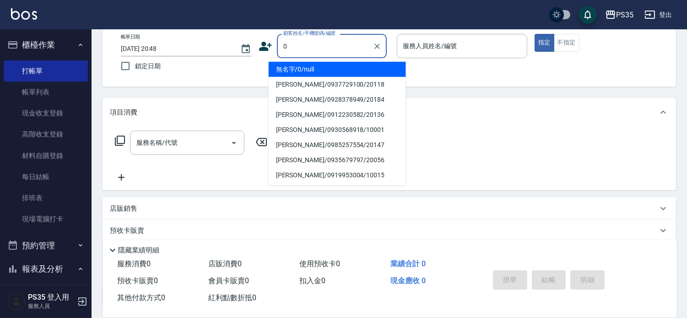
type input "0"
type input "1"
type input "無名字/0/null"
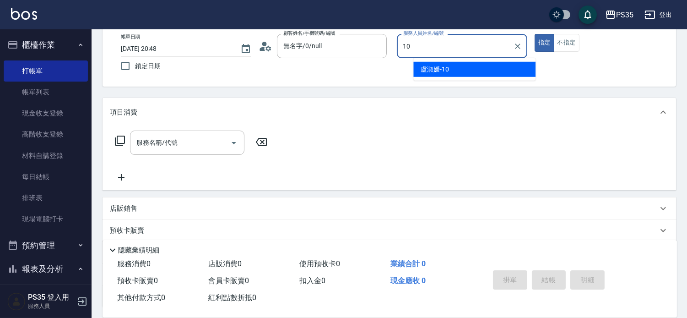
type input "[PERSON_NAME]-10"
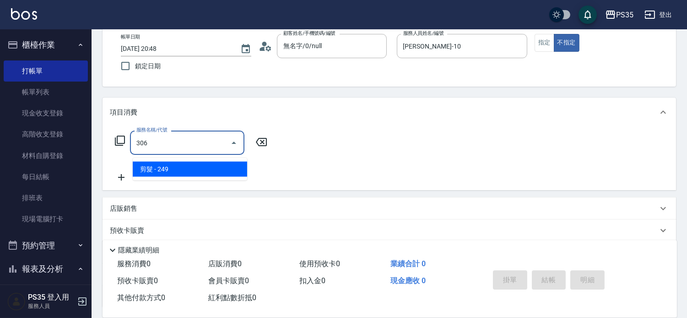
type input "剪髮(306)"
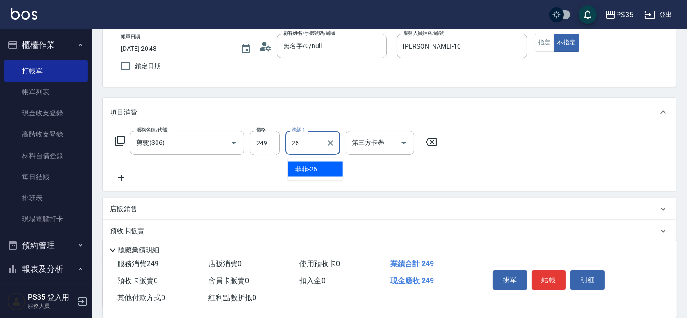
type input "菲菲-26"
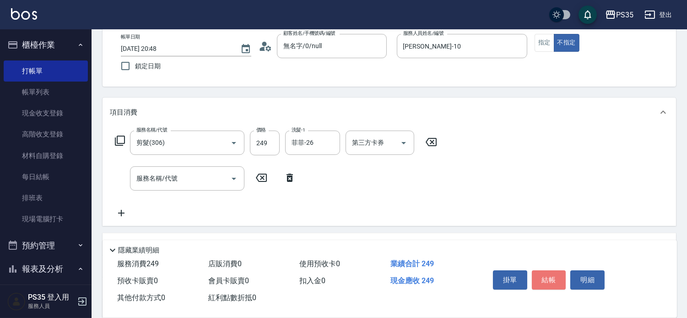
click at [559, 270] on button "結帳" at bounding box center [549, 279] width 34 height 19
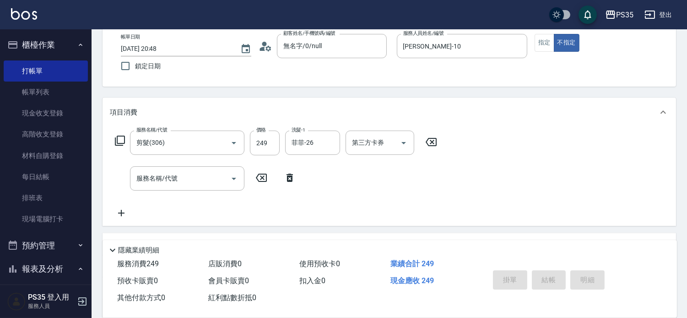
type input "[DATE] 20:49"
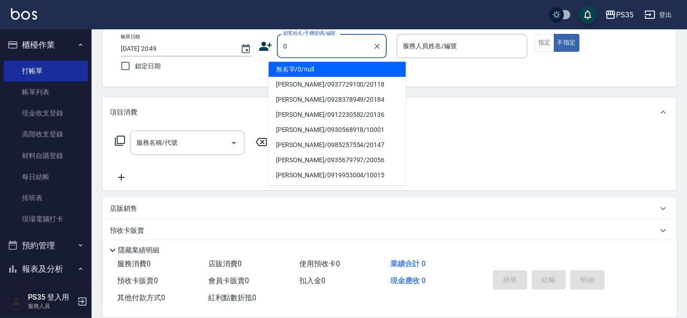
type input "0"
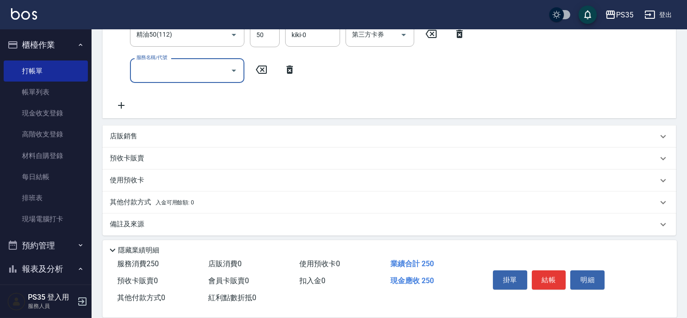
scroll to position [203, 0]
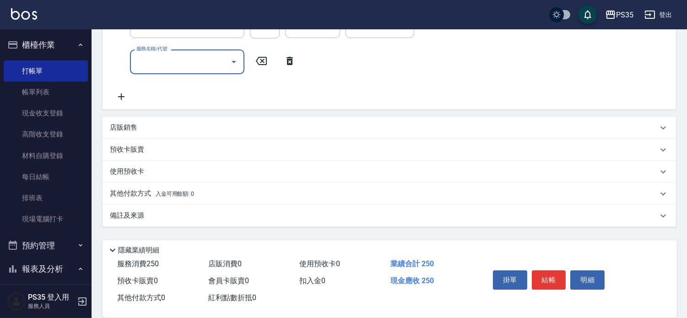
click at [139, 69] on input "服務名稱/代號" at bounding box center [180, 62] width 93 height 16
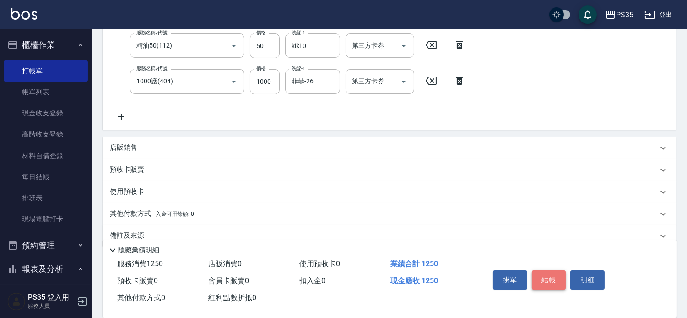
click at [560, 270] on button "結帳" at bounding box center [549, 279] width 34 height 19
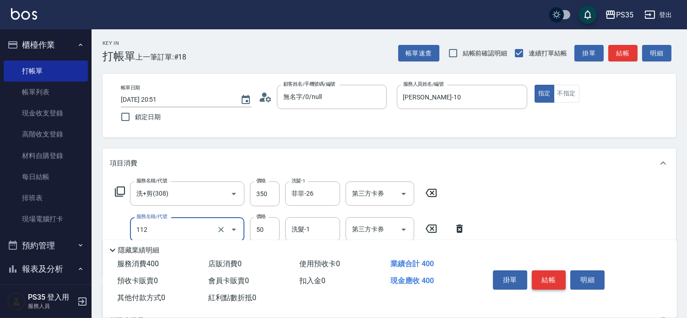
scroll to position [51, 0]
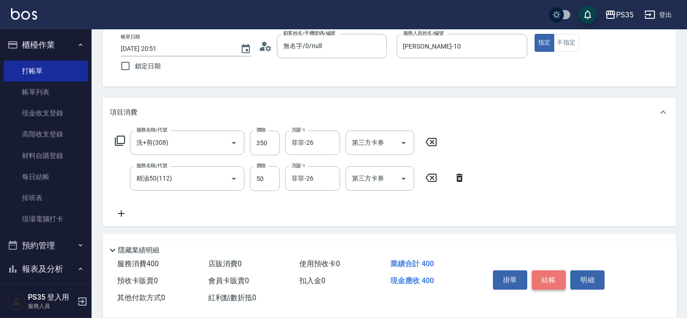
click at [560, 270] on button "結帳" at bounding box center [549, 279] width 34 height 19
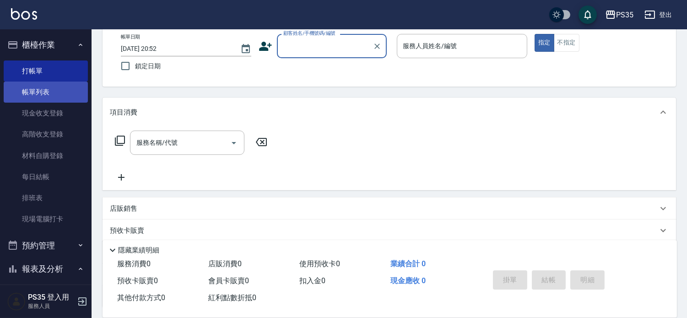
click at [37, 93] on link "帳單列表" at bounding box center [46, 92] width 84 height 21
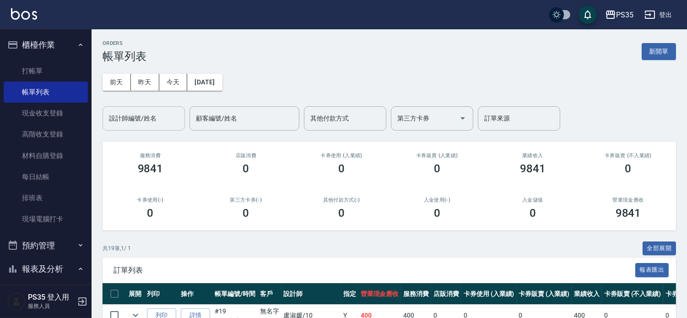
click at [152, 107] on div "設計師編號/姓名" at bounding box center [144, 118] width 82 height 24
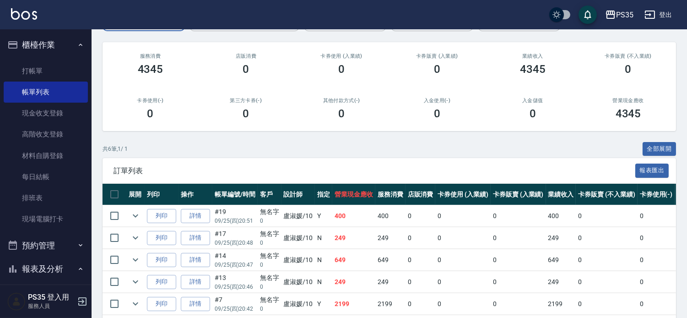
scroll to position [190, 0]
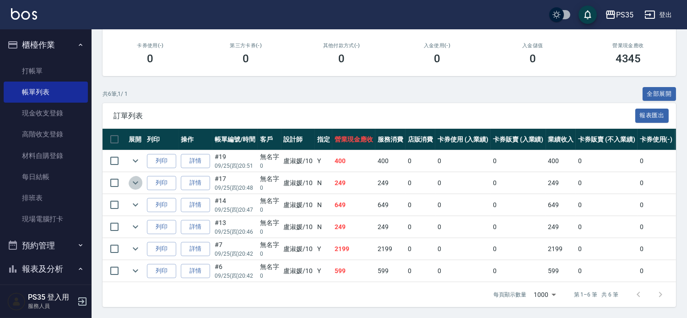
click at [140, 177] on icon "expand row" at bounding box center [135, 182] width 11 height 11
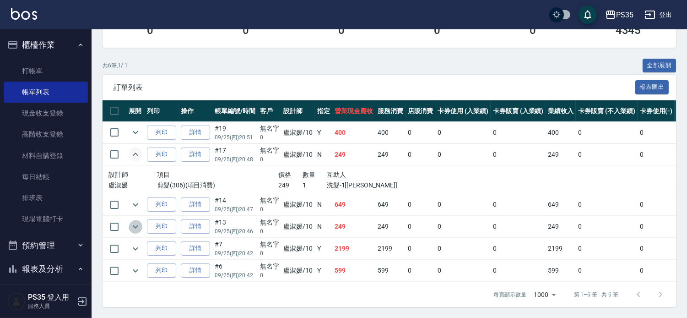
click at [135, 232] on icon "expand row" at bounding box center [135, 226] width 11 height 11
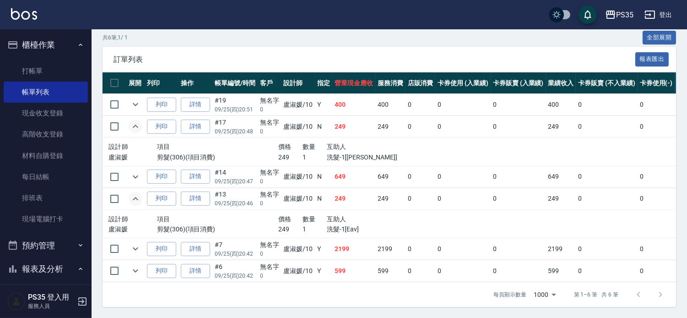
scroll to position [241, 0]
click at [47, 71] on link "打帳單" at bounding box center [46, 70] width 84 height 21
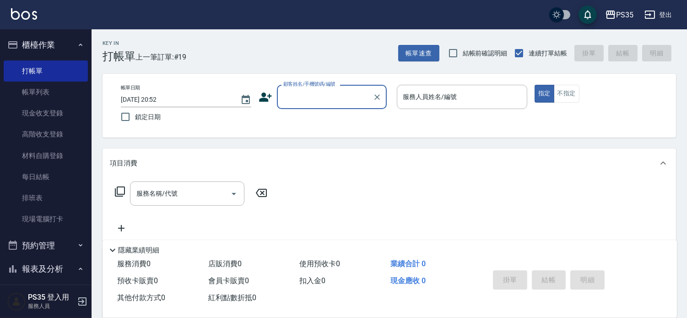
click at [287, 100] on input "顧客姓名/手機號碼/編號" at bounding box center [325, 97] width 88 height 16
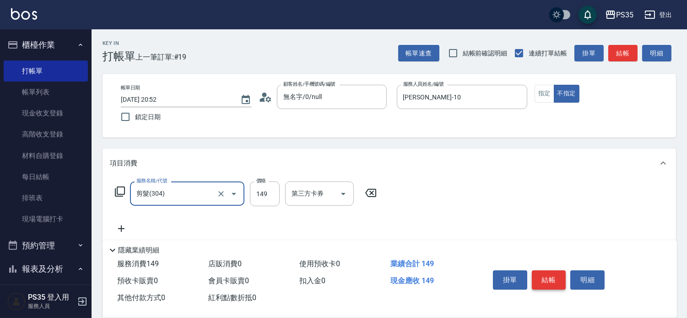
click at [552, 270] on button "結帳" at bounding box center [549, 279] width 34 height 19
click at [553, 273] on button "結帳" at bounding box center [549, 279] width 34 height 19
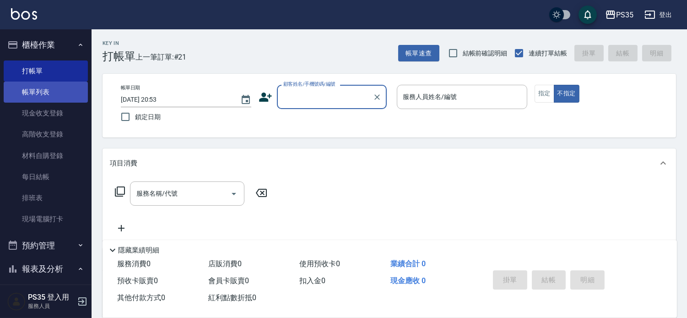
click at [39, 88] on link "帳單列表" at bounding box center [46, 92] width 84 height 21
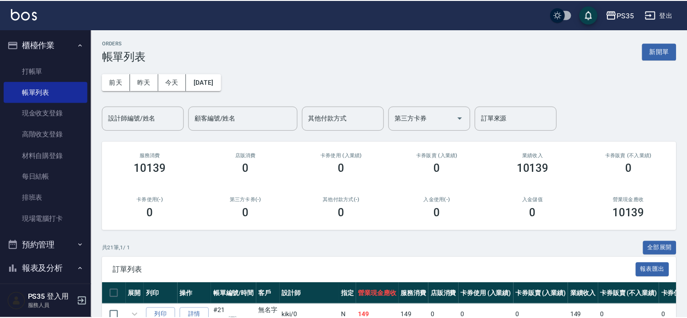
scroll to position [153, 0]
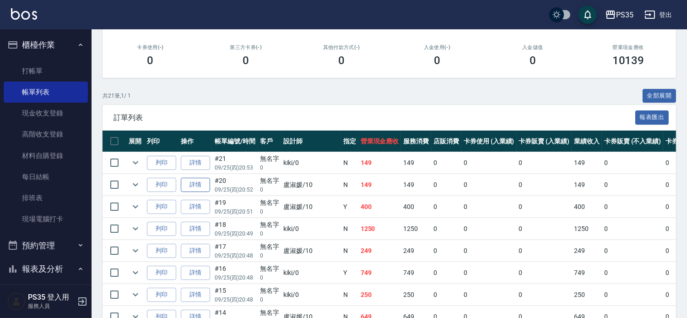
click at [200, 192] on link "詳情" at bounding box center [195, 185] width 29 height 14
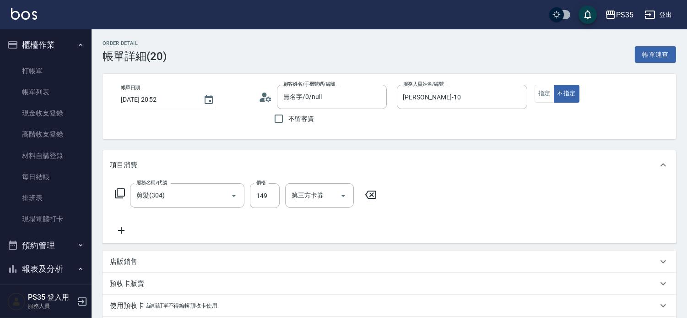
click at [367, 196] on icon at bounding box center [371, 194] width 23 height 11
click at [188, 199] on input "服務名稱/代號" at bounding box center [180, 195] width 93 height 16
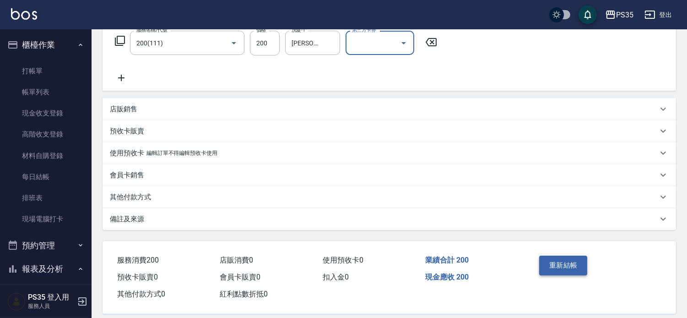
click at [565, 269] on button "重新結帳" at bounding box center [564, 265] width 49 height 19
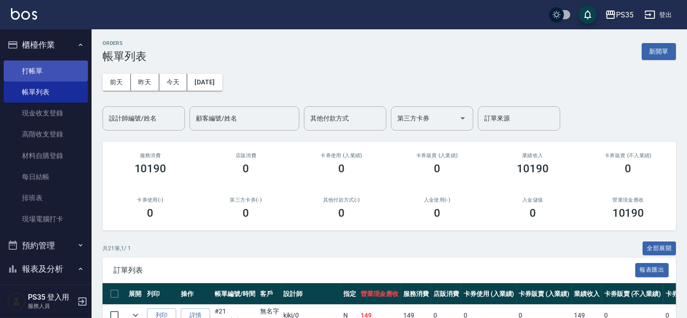
click at [22, 65] on link "打帳單" at bounding box center [46, 70] width 84 height 21
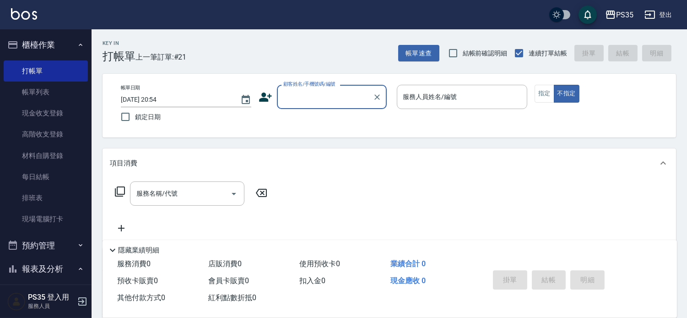
click at [303, 93] on input "顧客姓名/手機號碼/編號" at bounding box center [325, 97] width 88 height 16
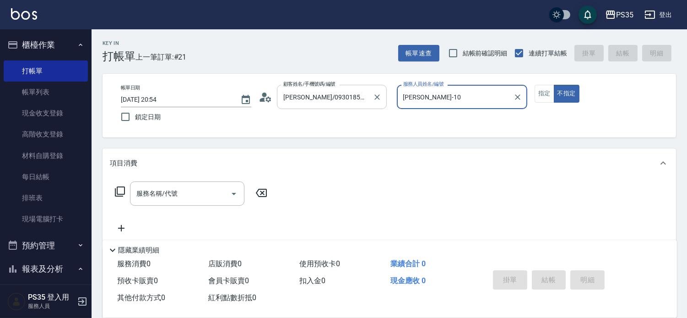
click at [554, 85] on button "不指定" at bounding box center [567, 94] width 26 height 18
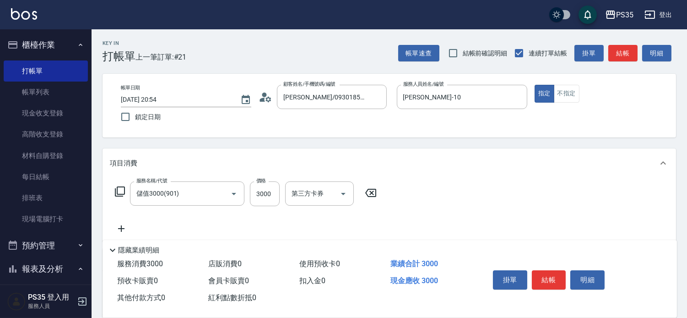
click at [376, 193] on icon at bounding box center [370, 193] width 11 height 8
click at [170, 195] on input "儲值3000(901)" at bounding box center [174, 193] width 81 height 16
click at [553, 270] on button "結帳" at bounding box center [549, 279] width 34 height 19
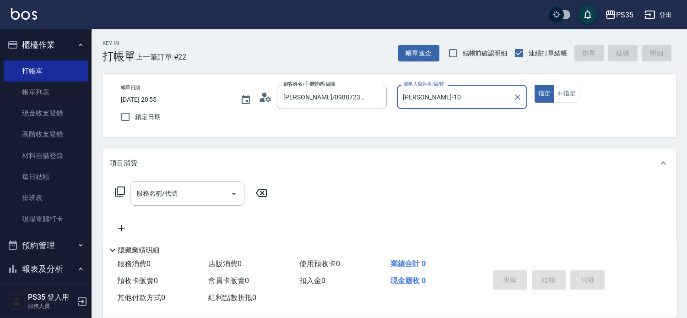
click at [535, 85] on button "指定" at bounding box center [545, 94] width 20 height 18
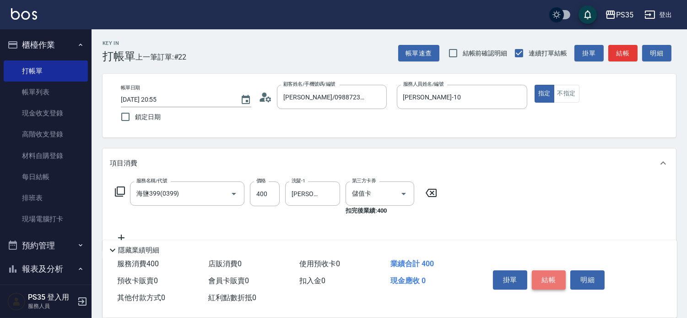
click at [553, 270] on button "結帳" at bounding box center [549, 279] width 34 height 19
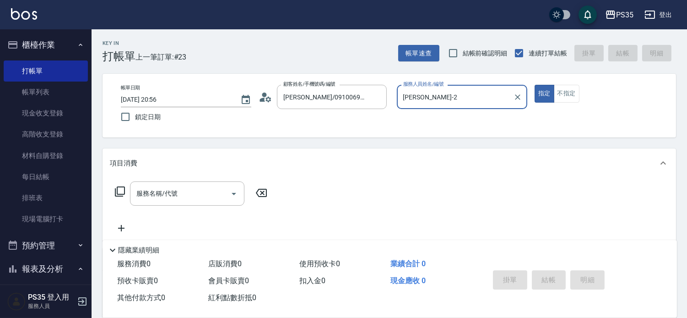
click at [535, 85] on button "指定" at bounding box center [545, 94] width 20 height 18
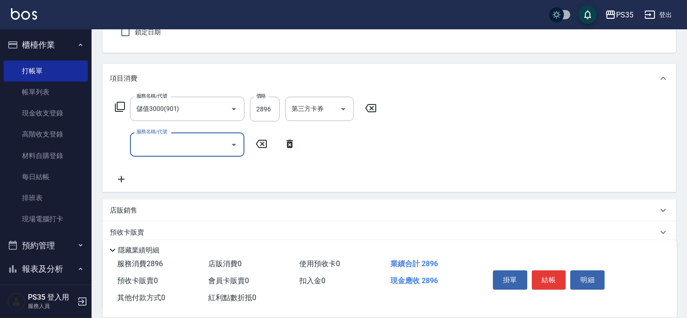
scroll to position [102, 0]
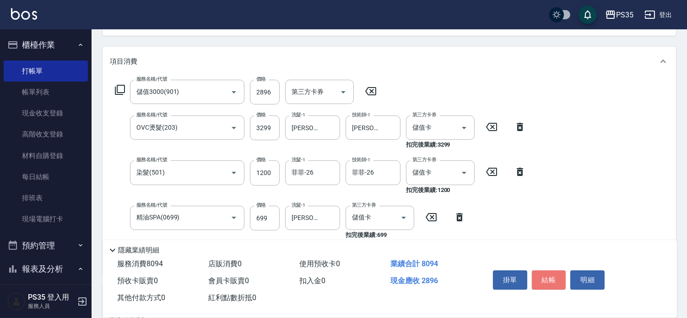
click at [553, 270] on button "結帳" at bounding box center [549, 279] width 34 height 19
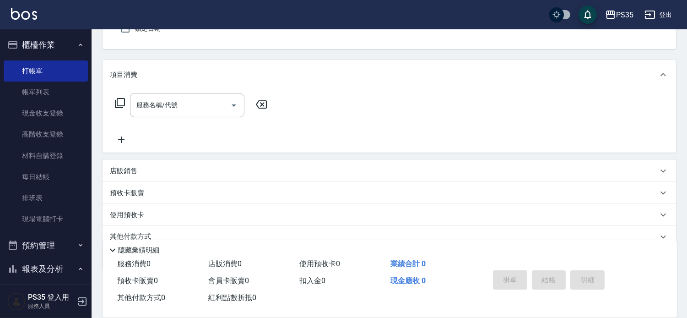
scroll to position [38, 0]
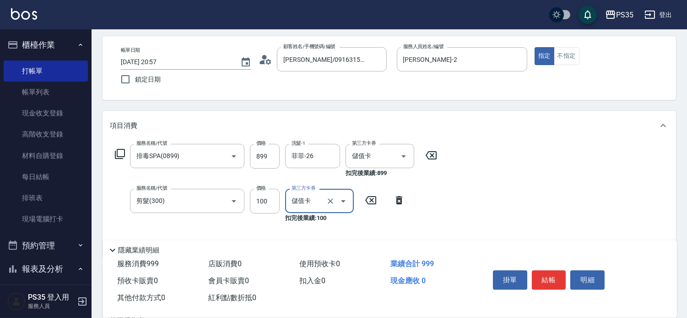
click at [543, 278] on button "結帳" at bounding box center [549, 279] width 34 height 19
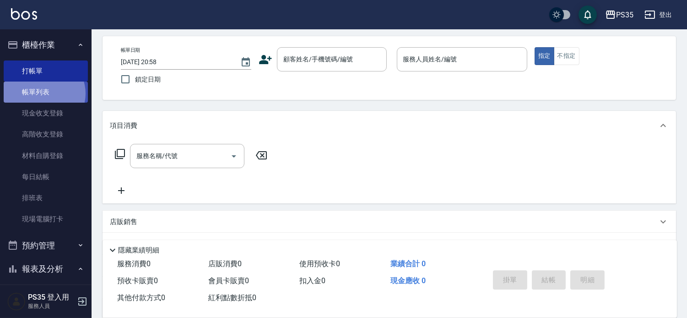
click at [44, 93] on link "帳單列表" at bounding box center [46, 92] width 84 height 21
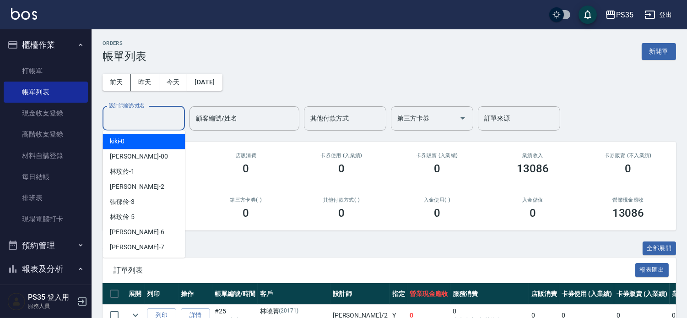
click at [145, 118] on input "設計師編號/姓名" at bounding box center [144, 118] width 74 height 16
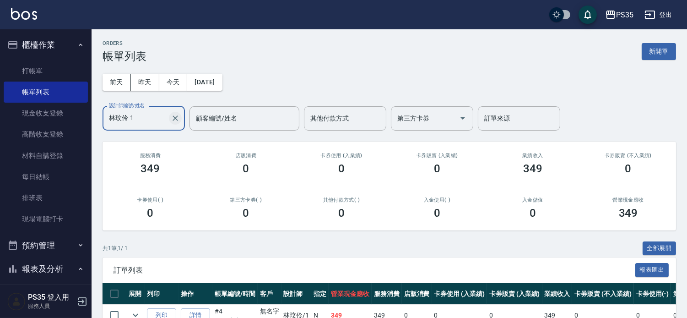
click at [171, 118] on icon "Clear" at bounding box center [175, 118] width 9 height 9
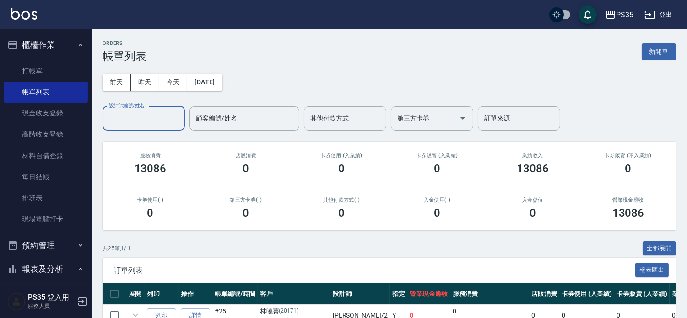
click at [168, 118] on input "設計師編號/姓名" at bounding box center [144, 118] width 74 height 16
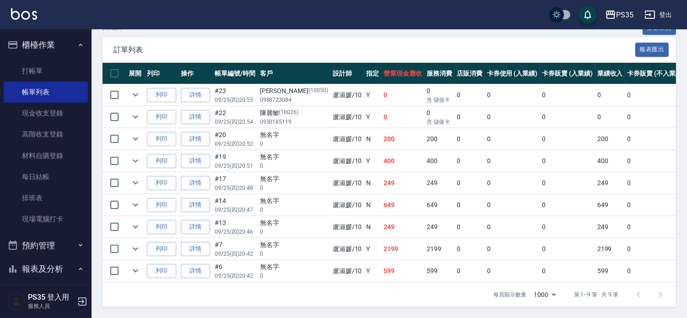
scroll to position [264, 0]
click at [38, 179] on link "每日結帳" at bounding box center [46, 176] width 84 height 21
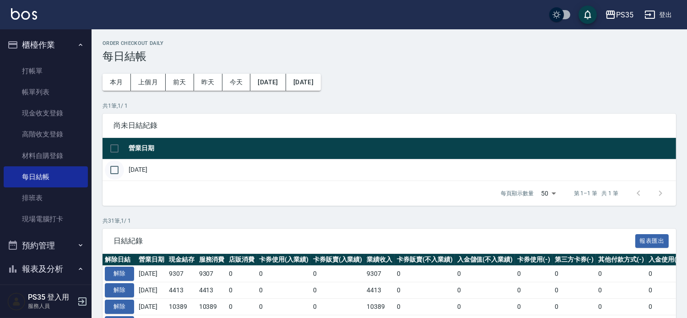
click at [118, 172] on input "checkbox" at bounding box center [114, 169] width 19 height 19
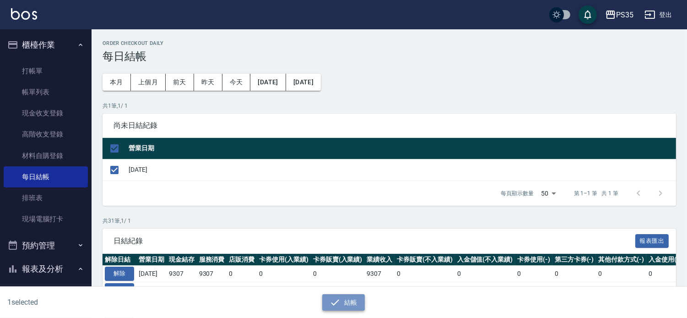
click at [345, 301] on button "結帳" at bounding box center [343, 302] width 43 height 17
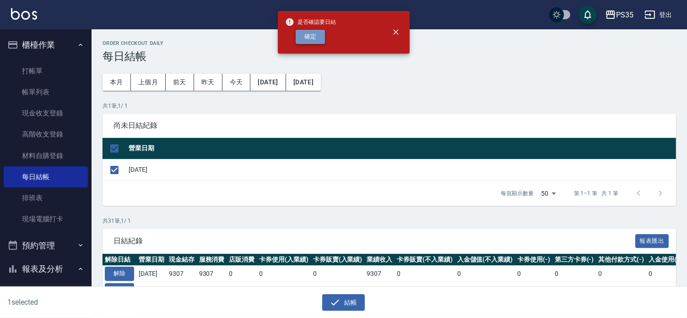
click at [306, 38] on button "確定" at bounding box center [310, 37] width 29 height 14
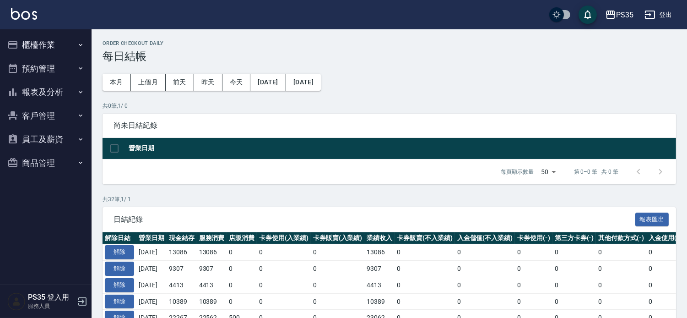
click at [62, 92] on button "報表及分析" at bounding box center [46, 92] width 84 height 24
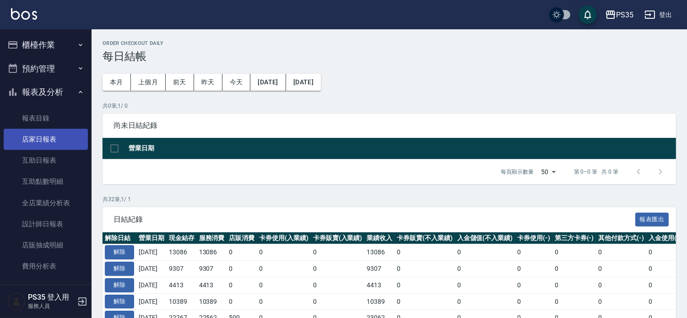
click at [52, 139] on link "店家日報表" at bounding box center [46, 139] width 84 height 21
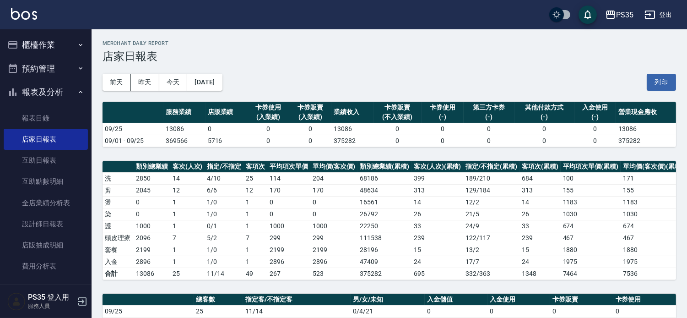
click at [46, 38] on button "櫃檯作業" at bounding box center [46, 45] width 84 height 24
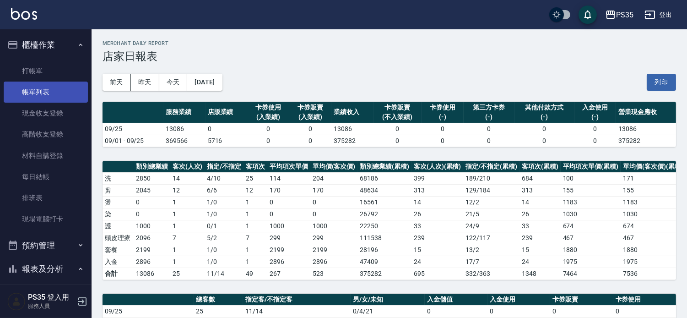
click at [44, 88] on link "帳單列表" at bounding box center [46, 92] width 84 height 21
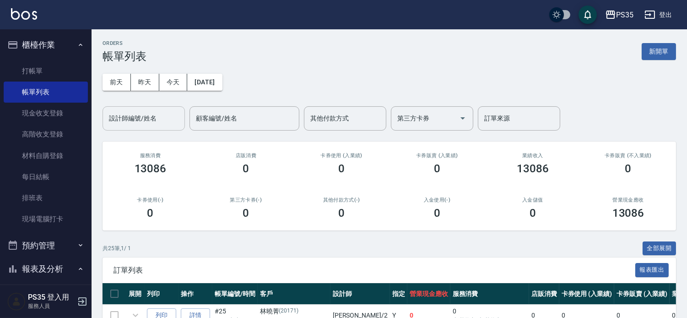
click at [120, 117] on div "設計師編號/姓名 設計師編號/姓名" at bounding box center [144, 118] width 82 height 24
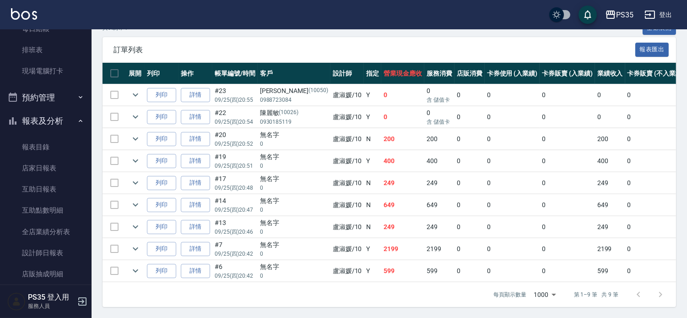
scroll to position [203, 0]
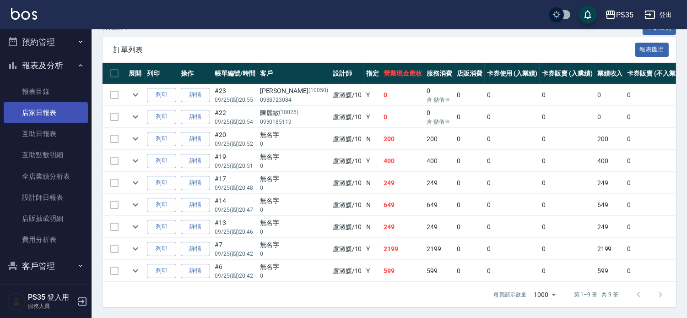
type input "[PERSON_NAME]-10"
click at [44, 111] on link "店家日報表" at bounding box center [46, 112] width 84 height 21
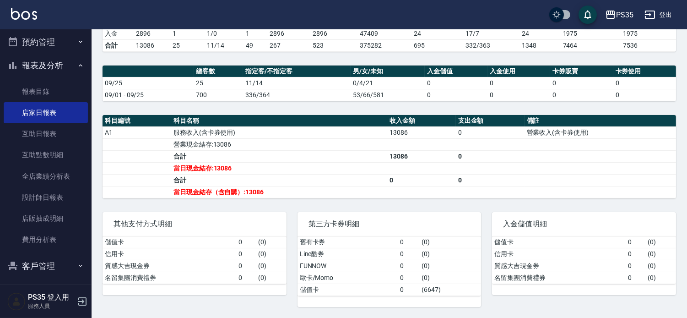
scroll to position [237, 0]
click at [38, 197] on link "設計師日報表" at bounding box center [46, 197] width 84 height 21
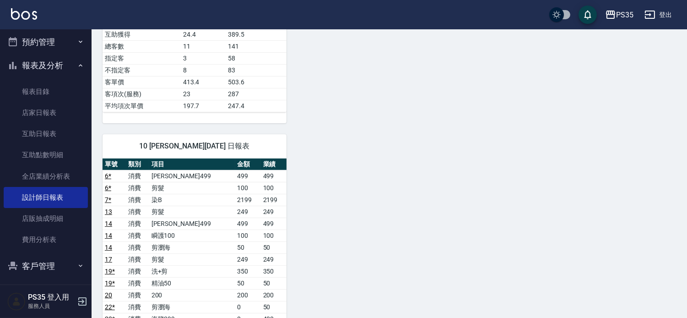
scroll to position [506, 0]
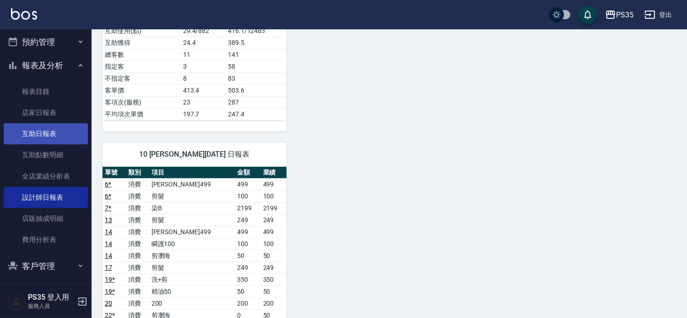
click at [53, 136] on link "互助日報表" at bounding box center [46, 133] width 84 height 21
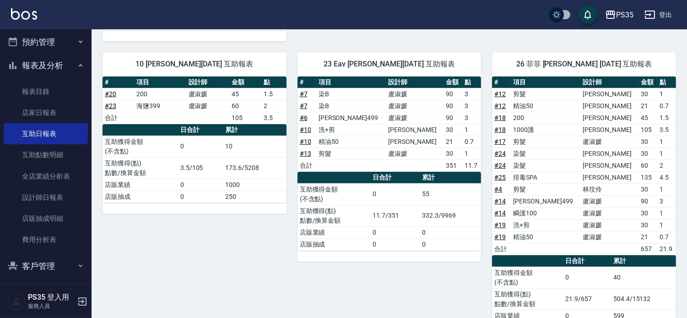
scroll to position [497, 0]
